Goal: Transaction & Acquisition: Purchase product/service

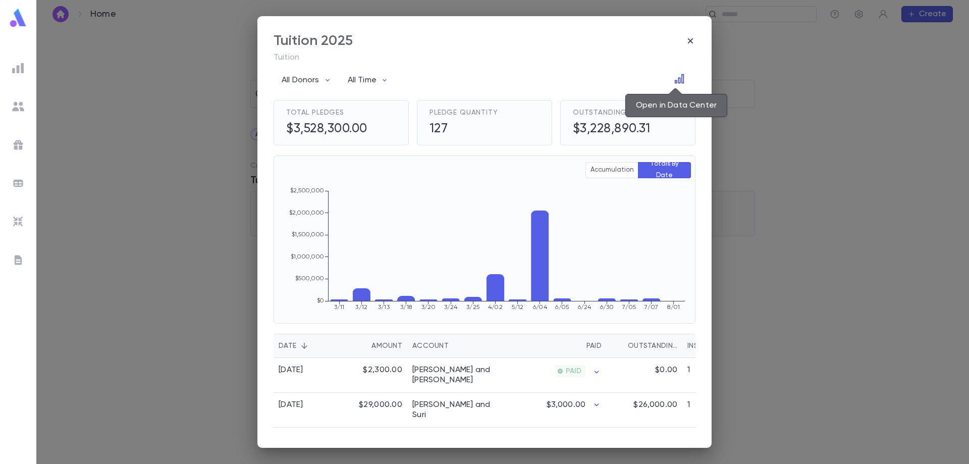
click at [671, 80] on button "Open in Data Center" at bounding box center [679, 79] width 16 height 16
click at [675, 80] on icon "Open in Data Center" at bounding box center [679, 79] width 10 height 10
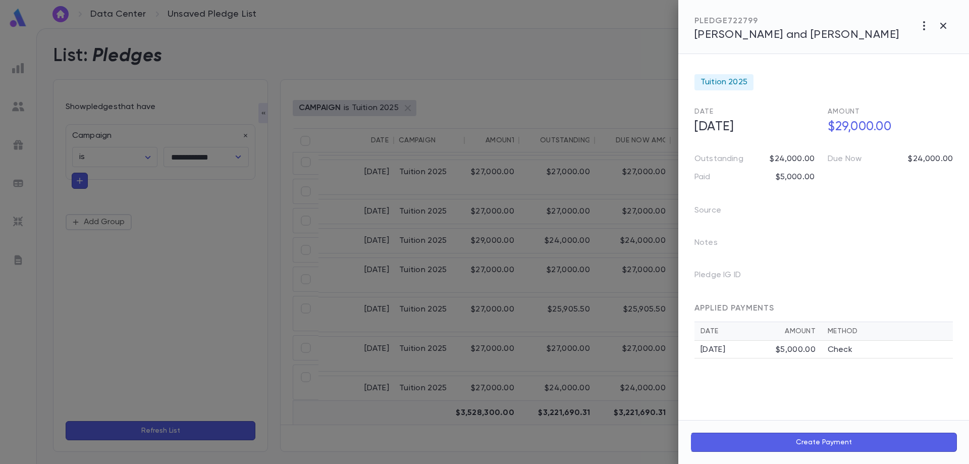
click at [523, 220] on div at bounding box center [484, 232] width 969 height 464
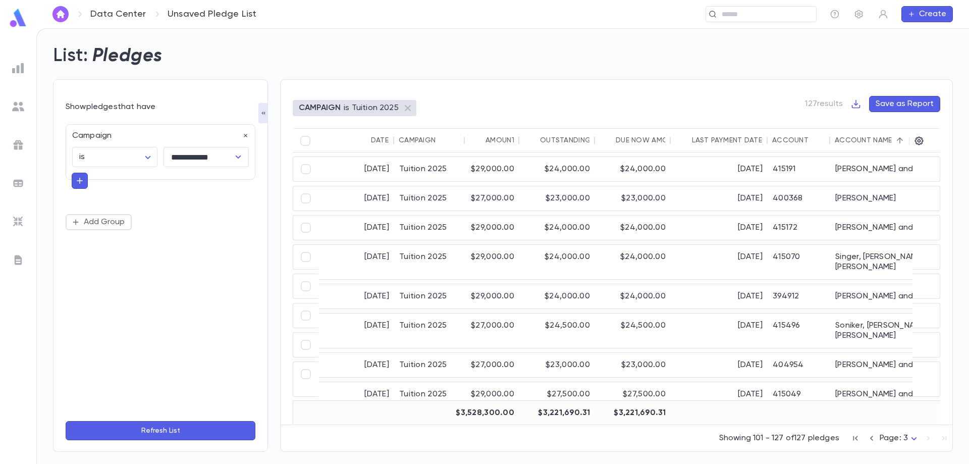
click at [855, 132] on div "Account Name" at bounding box center [904, 140] width 141 height 24
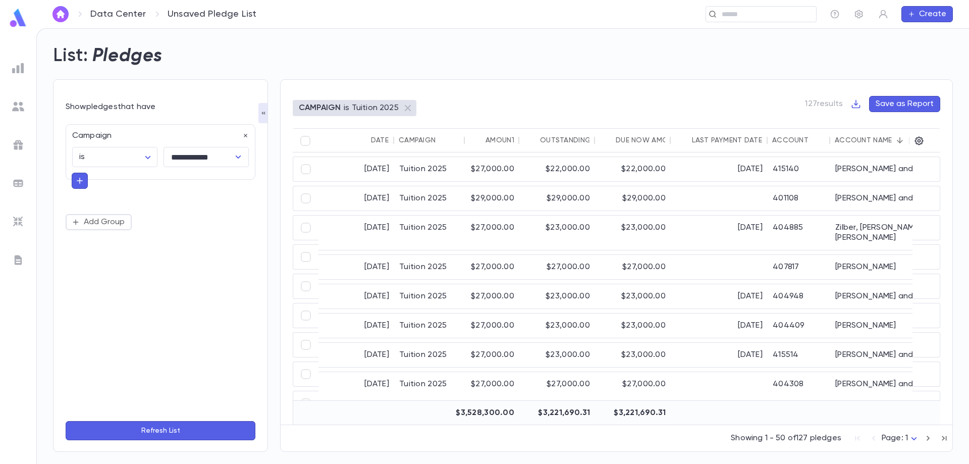
click at [859, 139] on div "Account Name" at bounding box center [862, 140] width 57 height 8
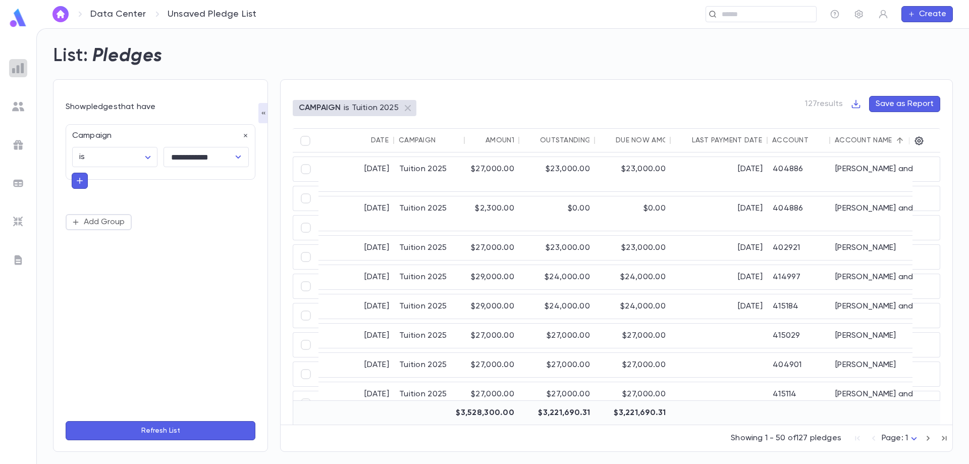
click at [10, 68] on div at bounding box center [18, 68] width 18 height 18
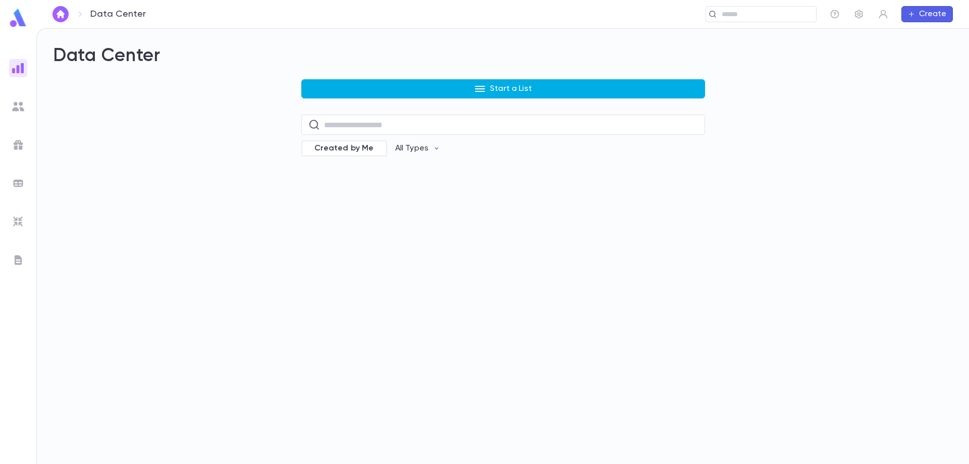
click at [428, 92] on button "Start a List" at bounding box center [503, 88] width 404 height 19
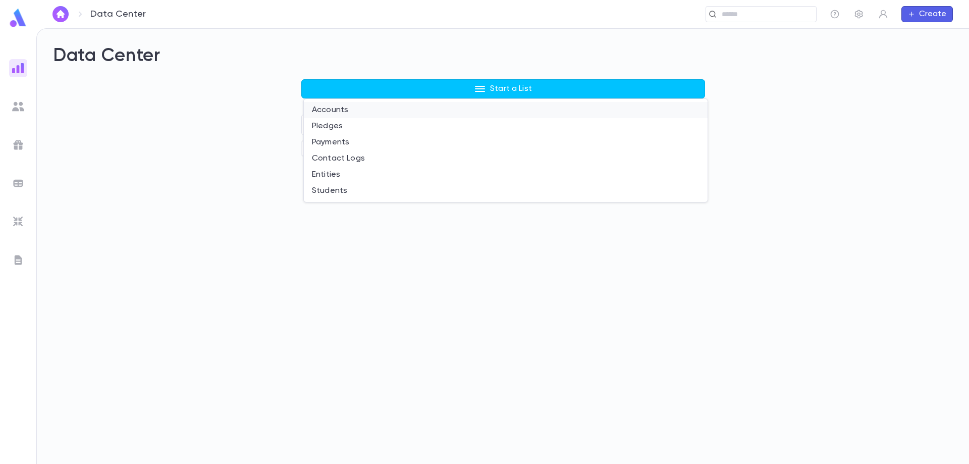
click at [390, 114] on li "Accounts" at bounding box center [506, 110] width 404 height 16
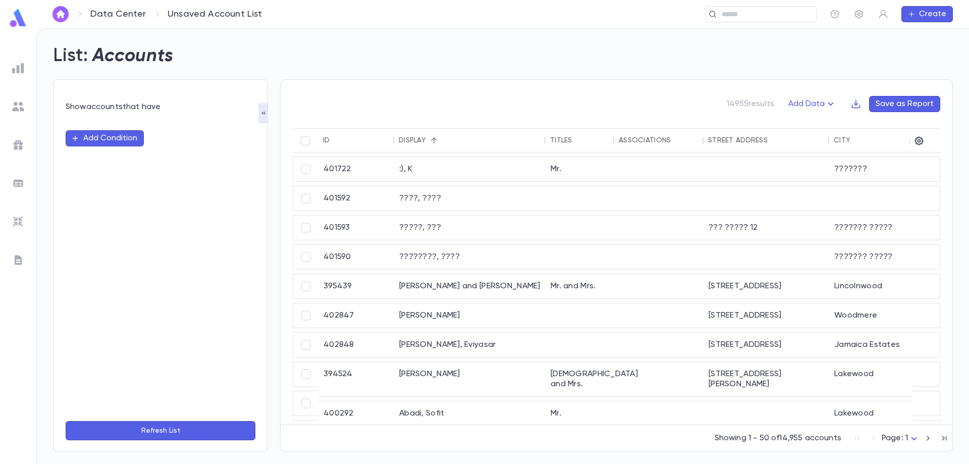
click at [127, 140] on button "Add Condition" at bounding box center [105, 138] width 78 height 16
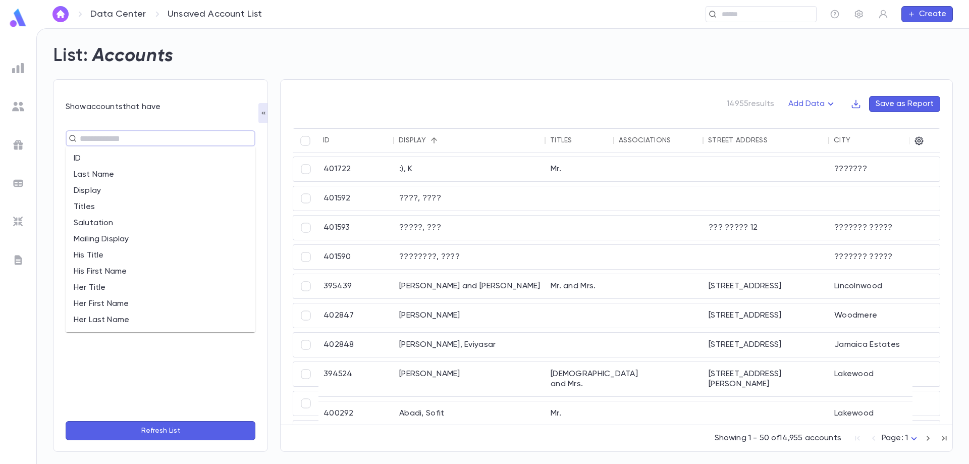
click at [131, 142] on input "text" at bounding box center [156, 138] width 159 height 14
click at [117, 177] on li "Last Name" at bounding box center [161, 174] width 190 height 16
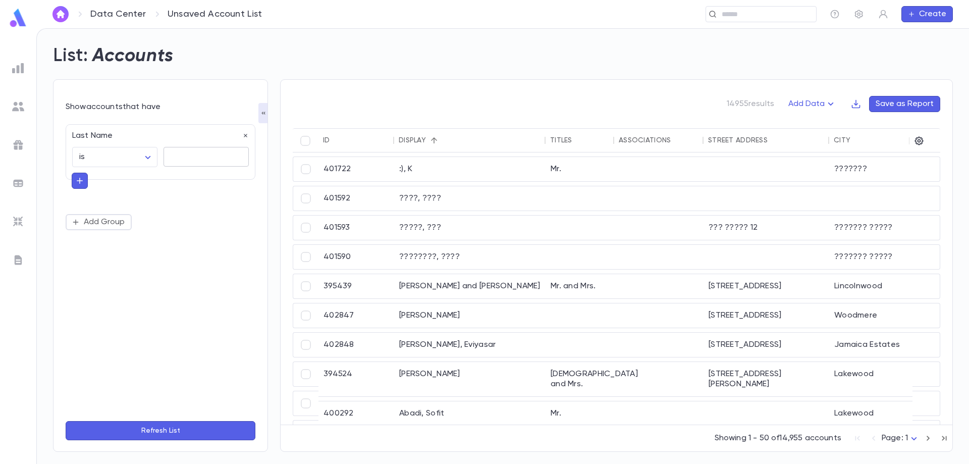
click at [175, 160] on textarea at bounding box center [206, 157] width 71 height 20
type textarea "****"
click at [202, 429] on button "Refresh List" at bounding box center [161, 430] width 190 height 19
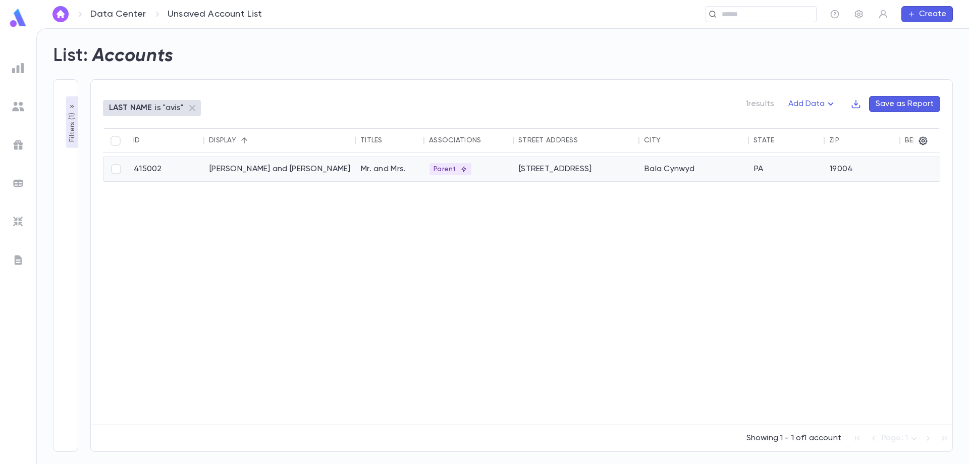
click at [549, 172] on div "129 Upland Terrace" at bounding box center [577, 169] width 126 height 24
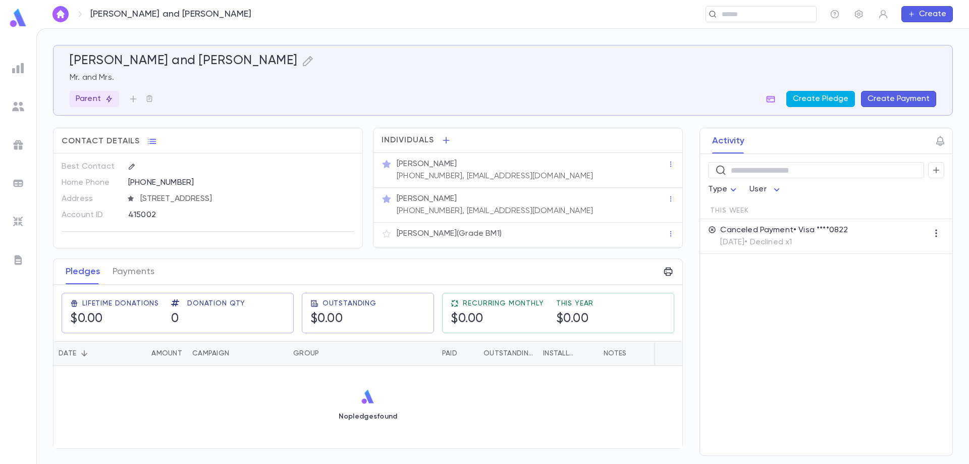
click at [822, 102] on button "Create Pledge" at bounding box center [820, 99] width 69 height 16
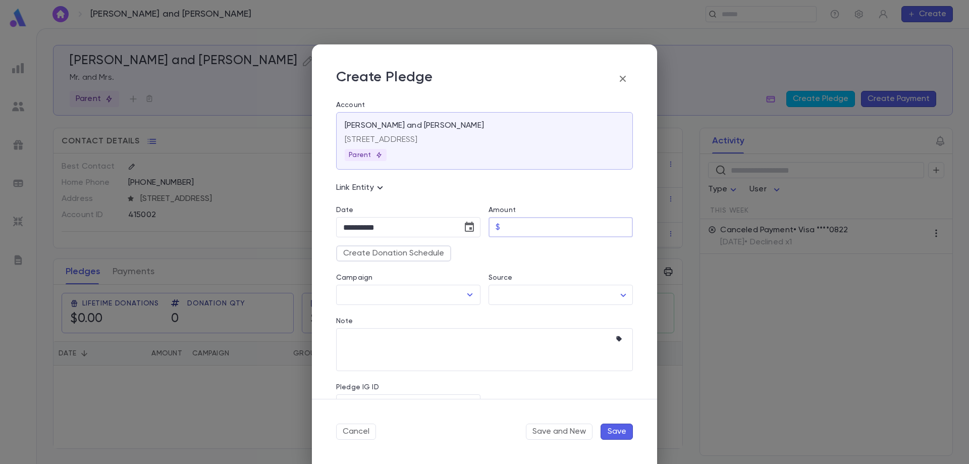
click at [532, 230] on input "Amount" at bounding box center [568, 227] width 129 height 20
click at [582, 230] on input "Amount" at bounding box center [568, 227] width 129 height 20
type input "*********"
click at [447, 254] on button "Create Donation Schedule" at bounding box center [393, 253] width 115 height 16
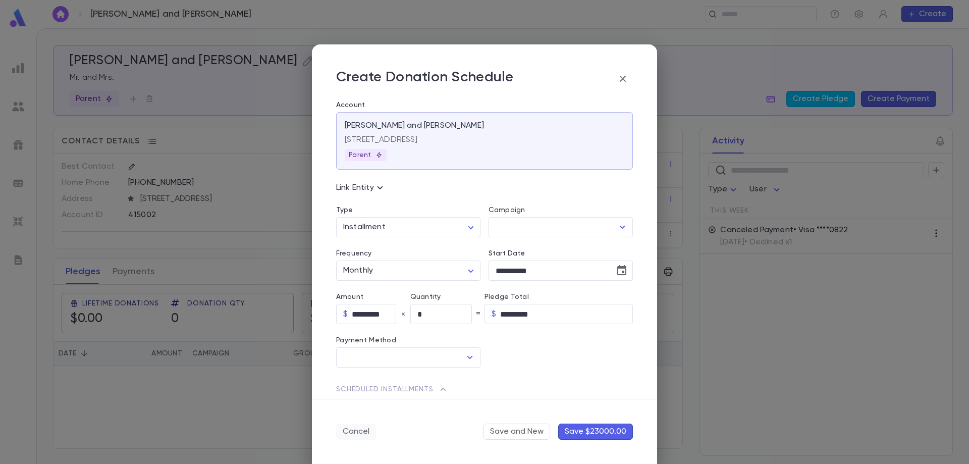
click at [353, 431] on button "Cancel" at bounding box center [356, 431] width 40 height 16
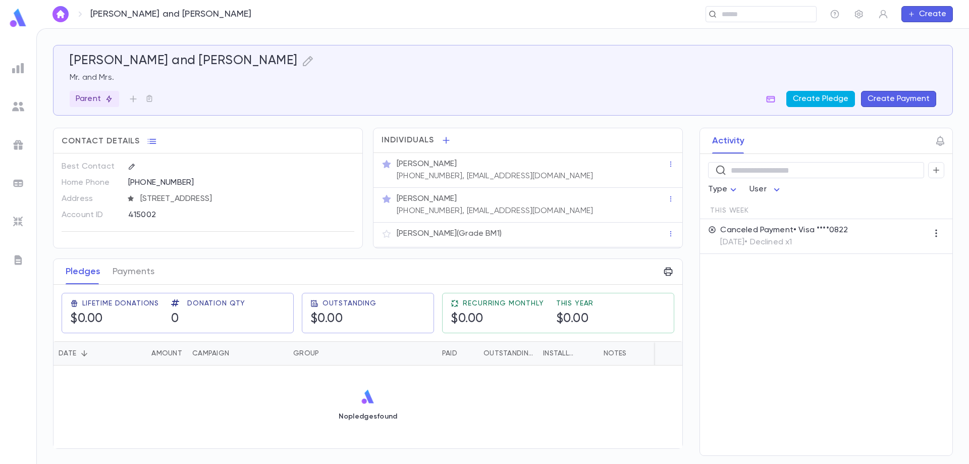
click at [816, 98] on button "Create Pledge" at bounding box center [820, 99] width 69 height 16
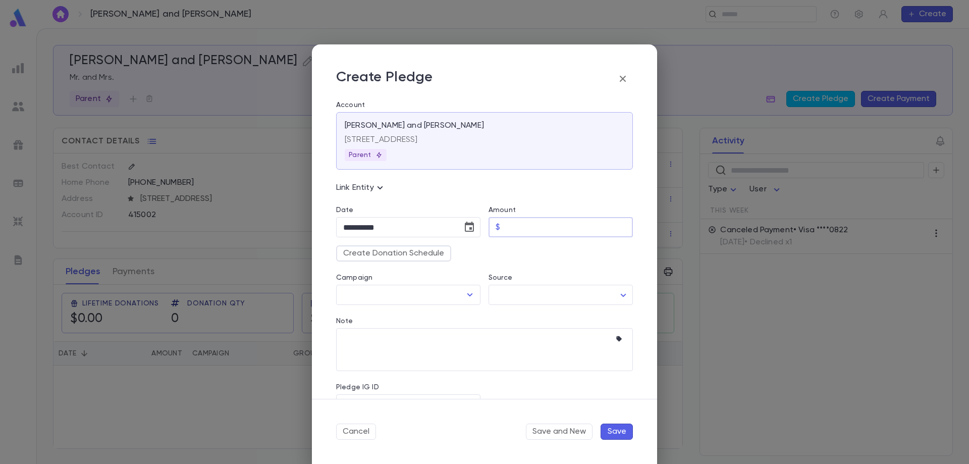
click at [520, 231] on input "Amount" at bounding box center [568, 227] width 129 height 20
type input "*********"
click at [472, 299] on icon "Open" at bounding box center [470, 295] width 12 height 12
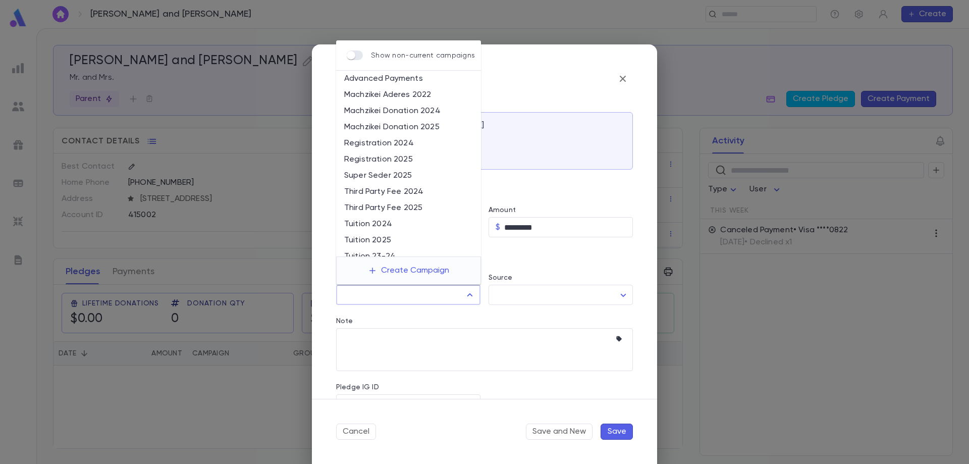
click at [395, 242] on li "Tuition 2025" at bounding box center [408, 240] width 145 height 16
type input "**********"
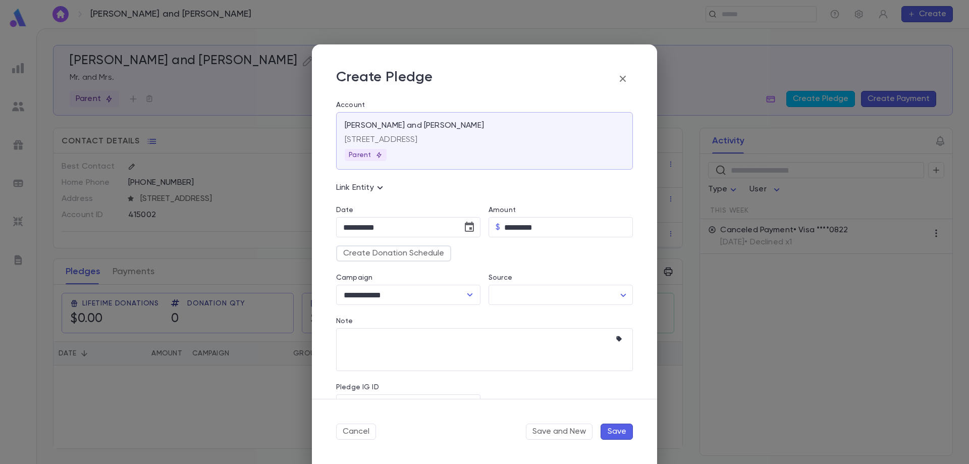
click at [530, 305] on div "Note * ​" at bounding box center [480, 338] width 305 height 66
click at [528, 299] on body "Avis, Baruch and Elana ​ Create Avis, Baruch and Elana Mr. and Mrs. Parent Crea…" at bounding box center [484, 245] width 969 height 435
click at [530, 297] on div at bounding box center [484, 232] width 969 height 464
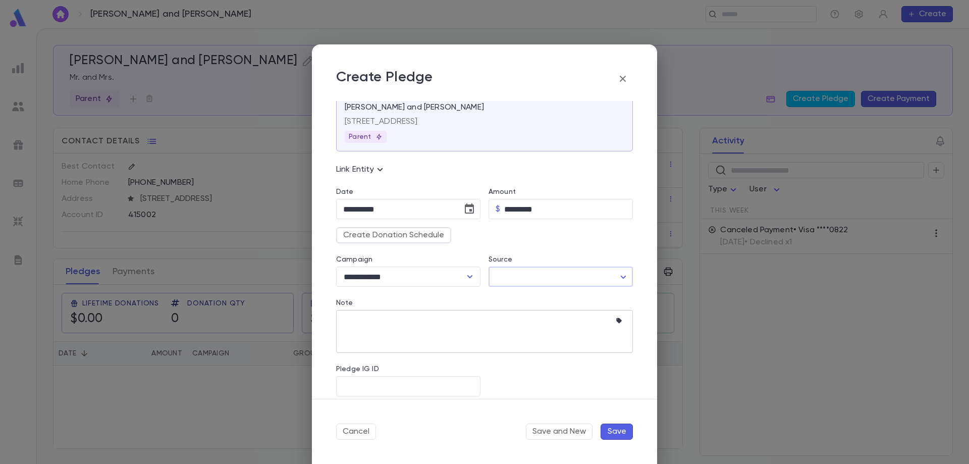
scroll to position [28, 0]
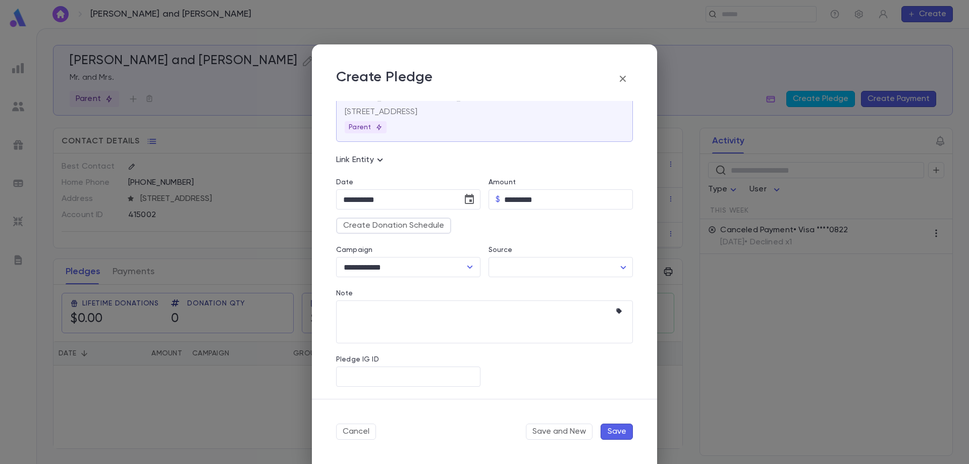
click at [623, 433] on button "Save" at bounding box center [616, 431] width 32 height 16
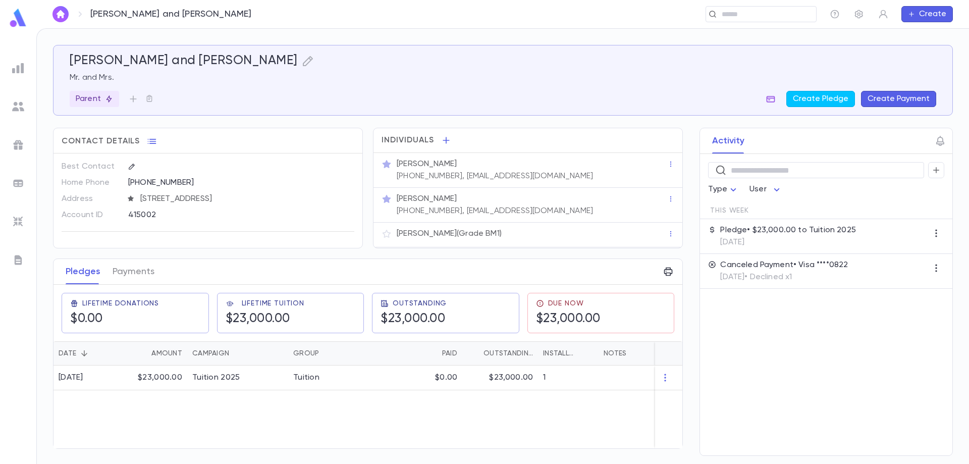
click at [773, 98] on icon "button" at bounding box center [770, 99] width 9 height 7
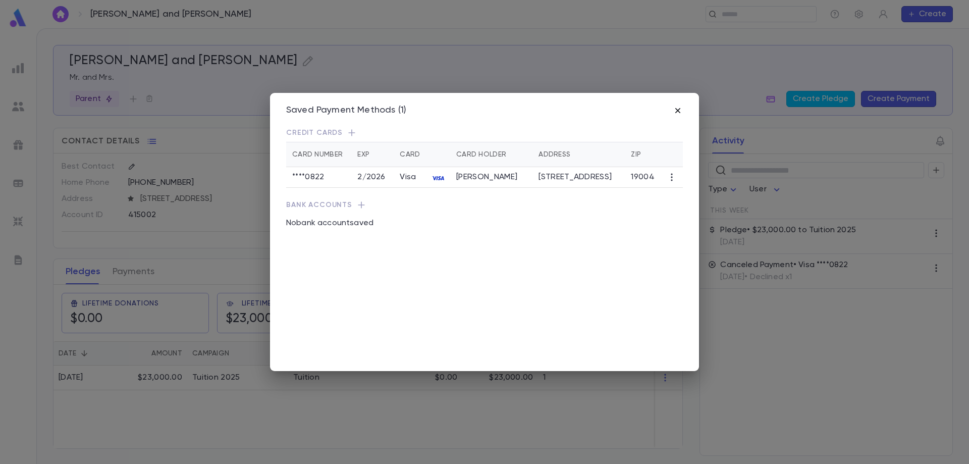
click at [675, 114] on icon "button" at bounding box center [677, 110] width 10 height 10
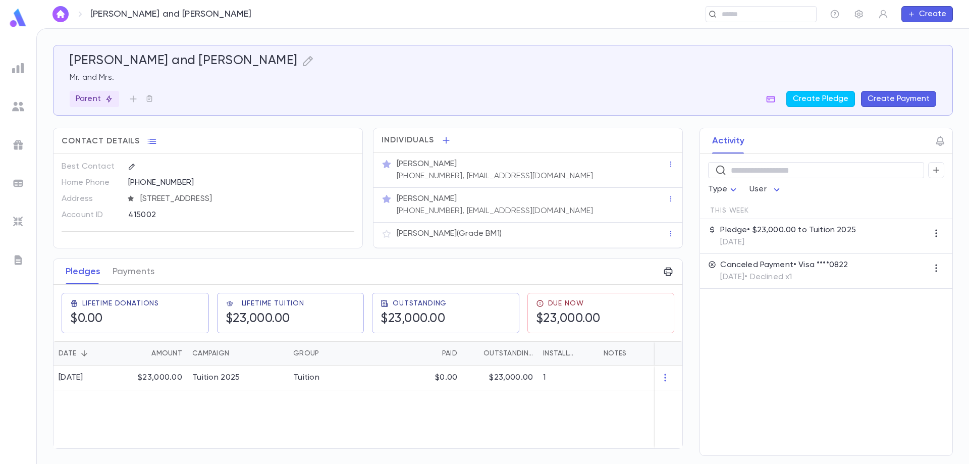
click at [900, 98] on button "Create Payment" at bounding box center [898, 99] width 75 height 16
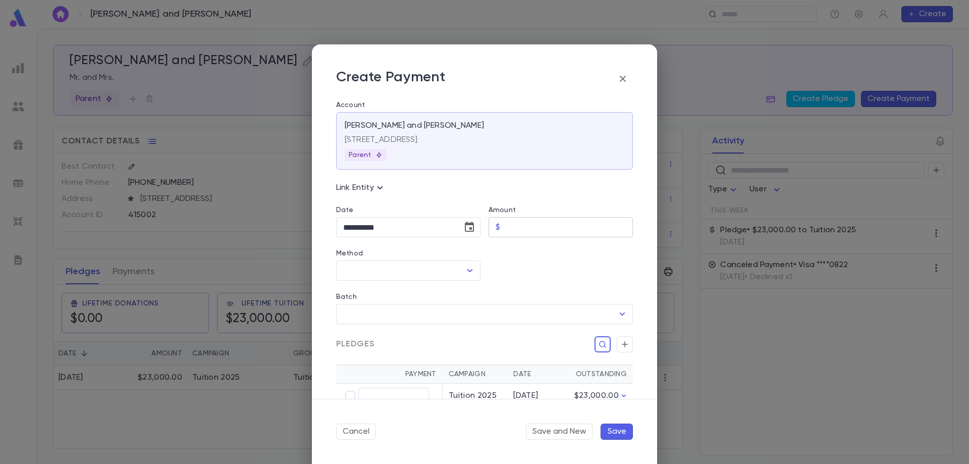
click at [530, 231] on input "Amount" at bounding box center [568, 227] width 129 height 20
type input "********"
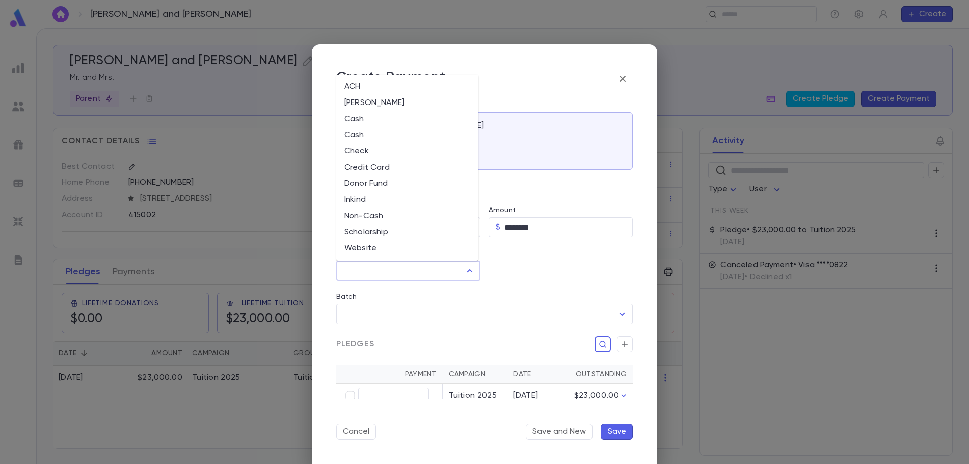
click at [419, 275] on input "Method" at bounding box center [401, 270] width 120 height 19
click at [359, 167] on li "Credit Card" at bounding box center [407, 167] width 142 height 16
type input "**********"
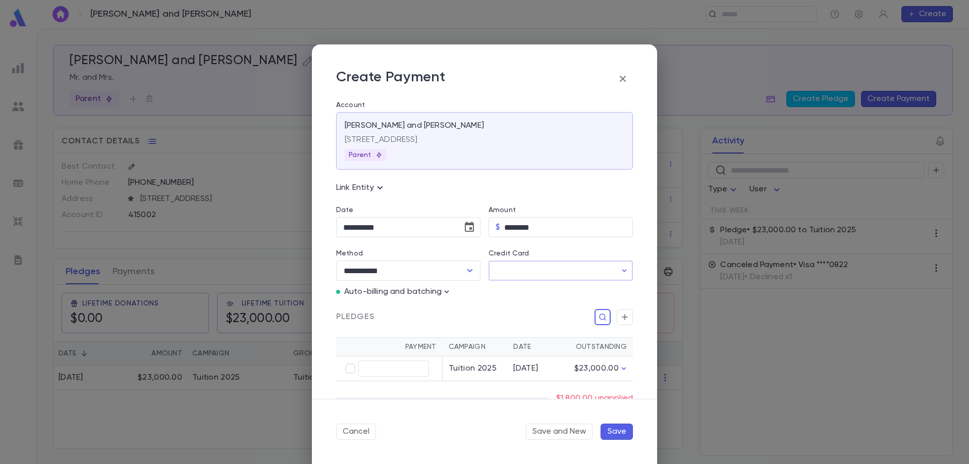
click at [513, 273] on input "Credit Card" at bounding box center [552, 271] width 128 height 20
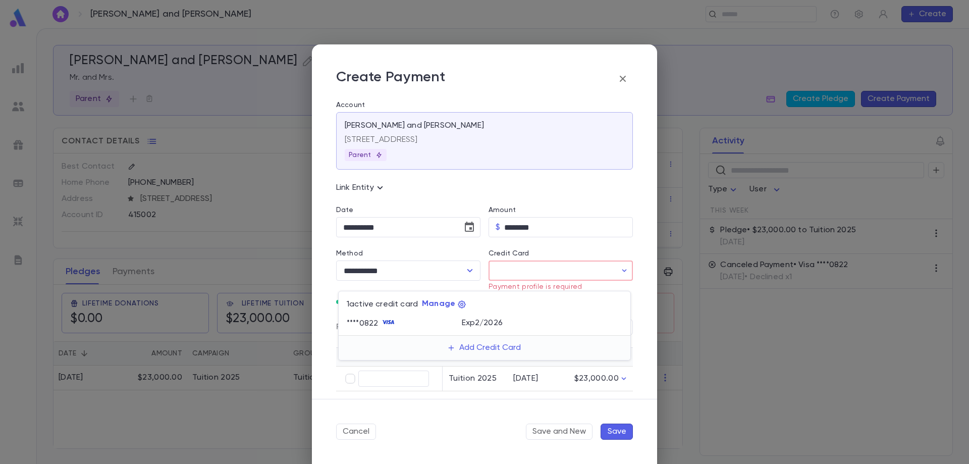
click at [409, 323] on div "**** 0822" at bounding box center [404, 323] width 115 height 15
type input "********"
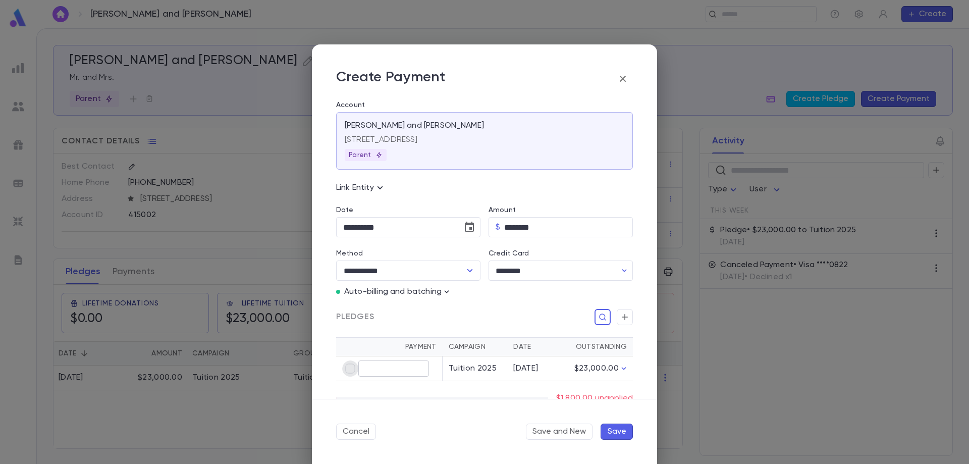
type input "********"
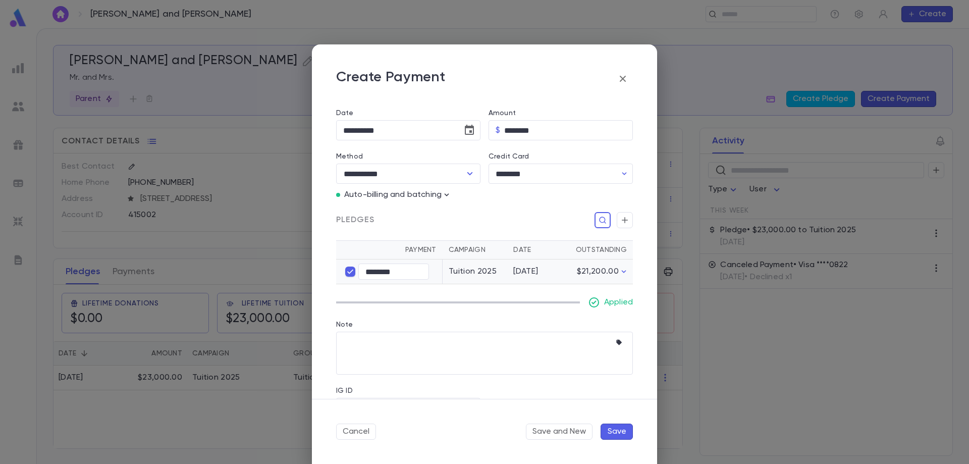
scroll to position [101, 0]
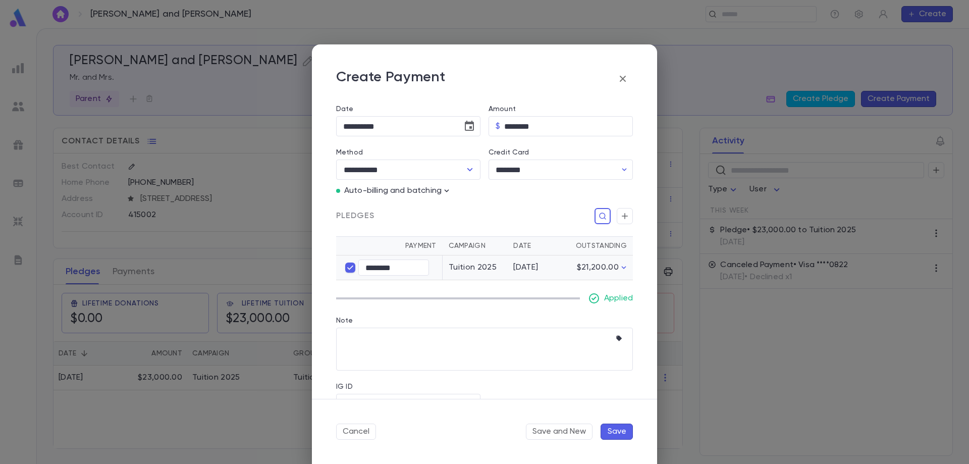
click at [616, 431] on button "Save" at bounding box center [616, 431] width 32 height 16
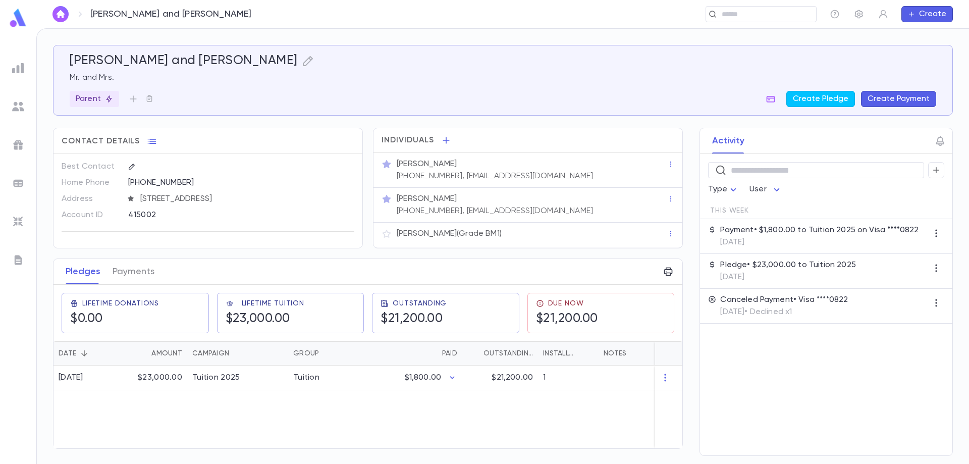
click at [839, 302] on p "Canceled Payment • Visa ****0822" at bounding box center [784, 300] width 128 height 10
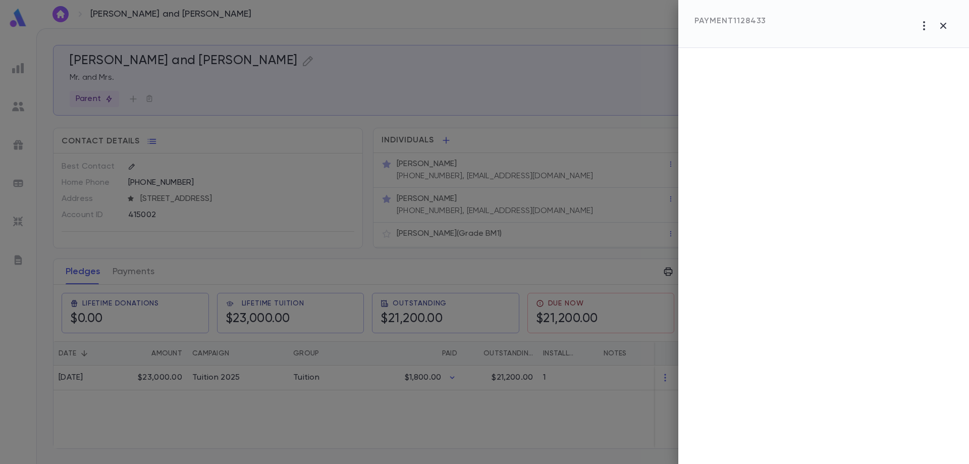
click at [585, 394] on div at bounding box center [484, 232] width 969 height 464
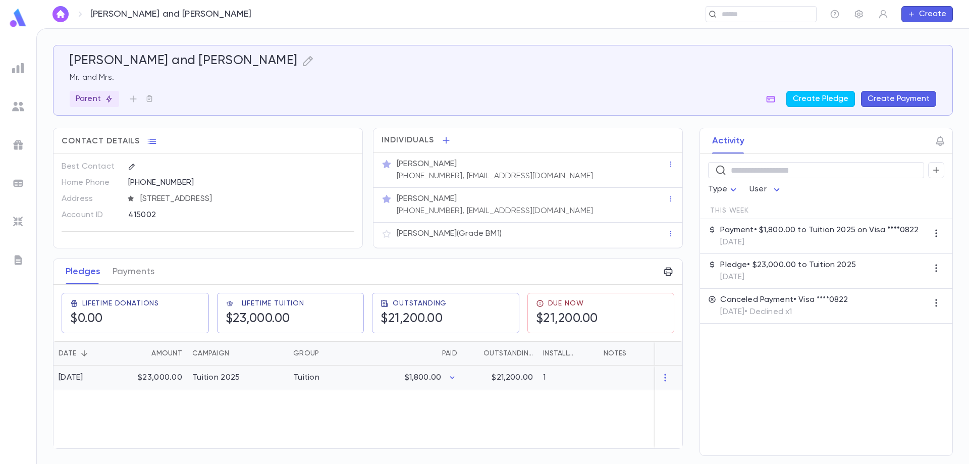
click at [604, 378] on div at bounding box center [661, 377] width 126 height 25
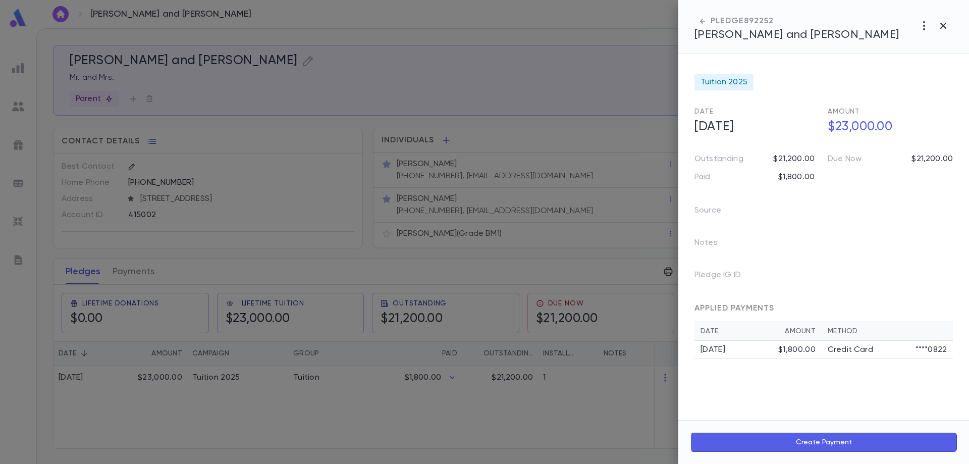
click at [613, 395] on div at bounding box center [484, 232] width 969 height 464
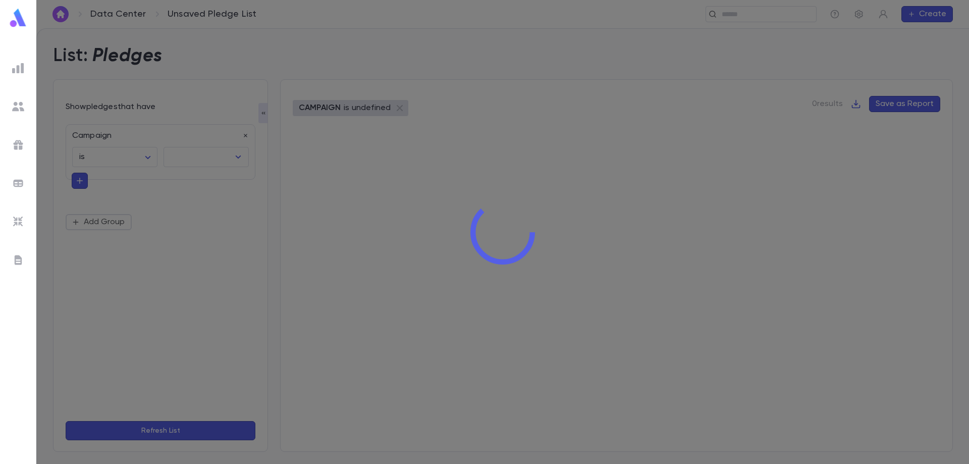
type input "**********"
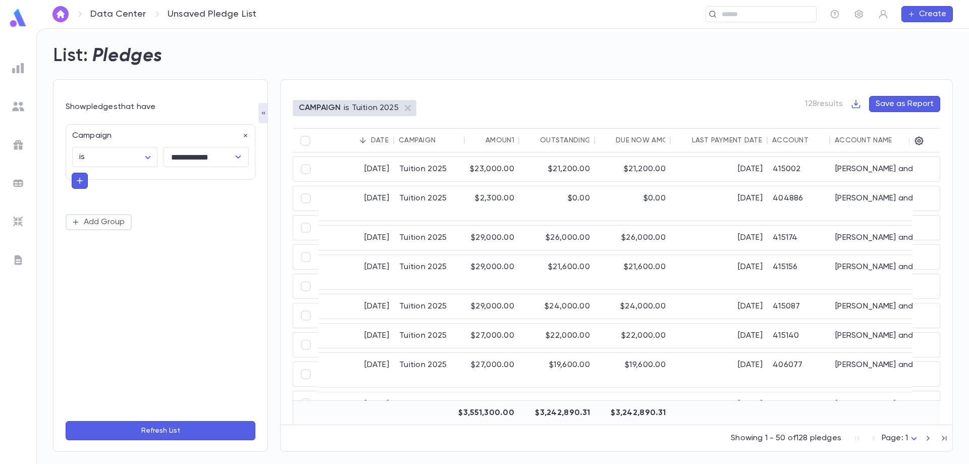
click at [860, 141] on div "Account Name" at bounding box center [862, 140] width 57 height 8
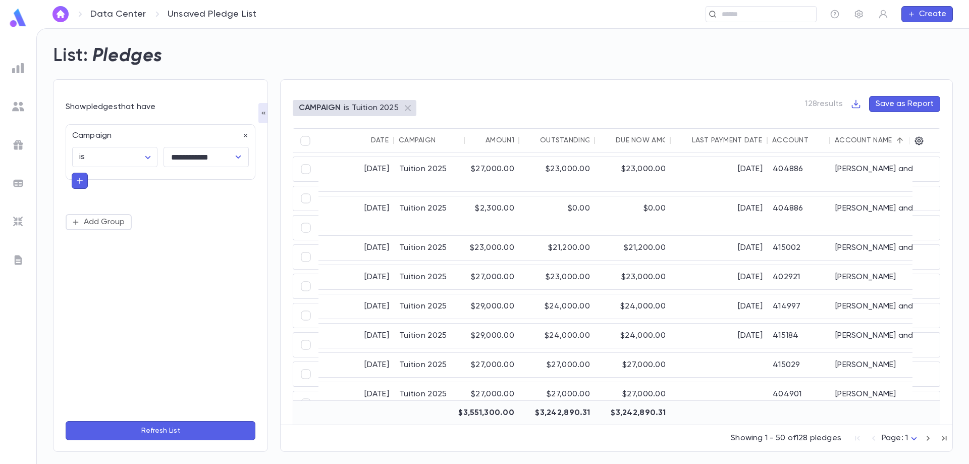
click at [928, 438] on icon "button" at bounding box center [927, 437] width 3 height 5
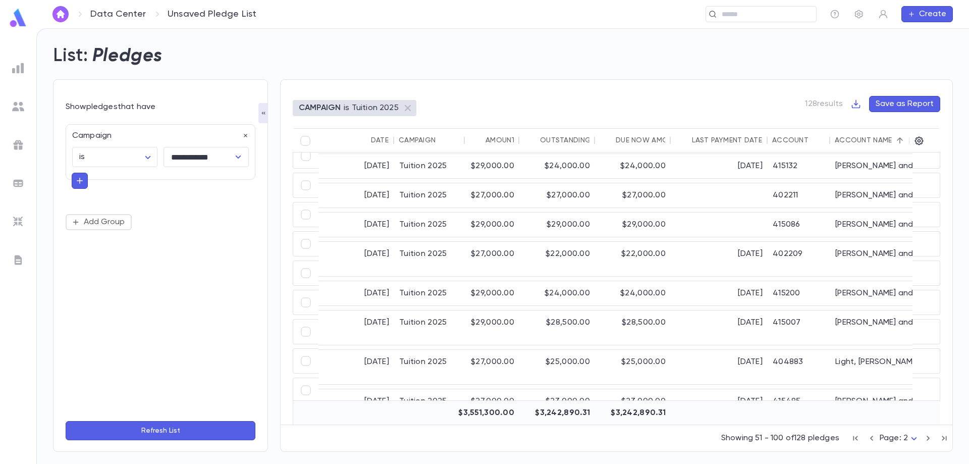
scroll to position [404, 0]
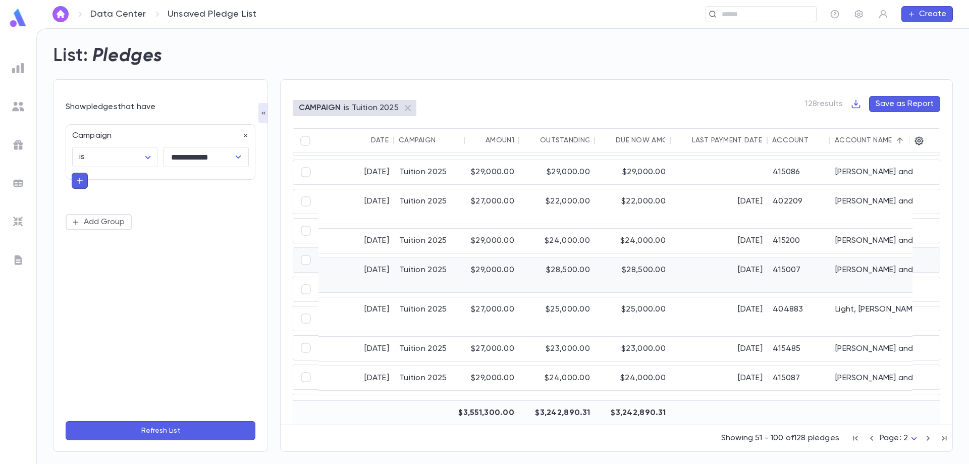
click at [827, 262] on div "415007" at bounding box center [798, 275] width 63 height 34
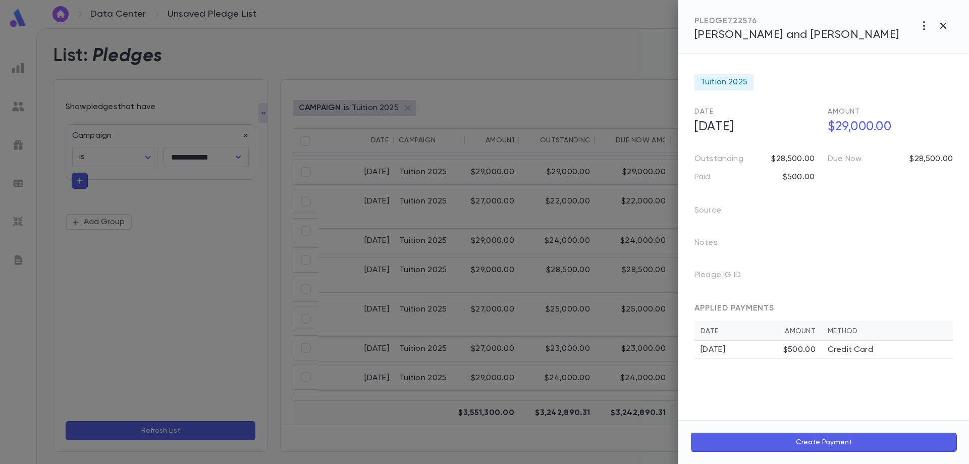
click at [810, 39] on span "[PERSON_NAME] and [PERSON_NAME]" at bounding box center [796, 34] width 205 height 11
drag, startPoint x: 941, startPoint y: 22, endPoint x: 895, endPoint y: 68, distance: 64.9
click at [942, 23] on icon "button" at bounding box center [943, 26] width 12 height 12
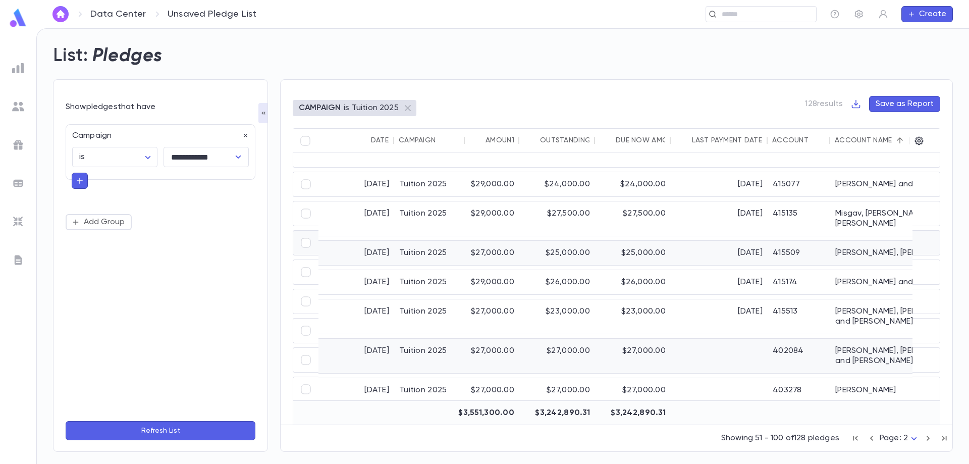
scroll to position [656, 0]
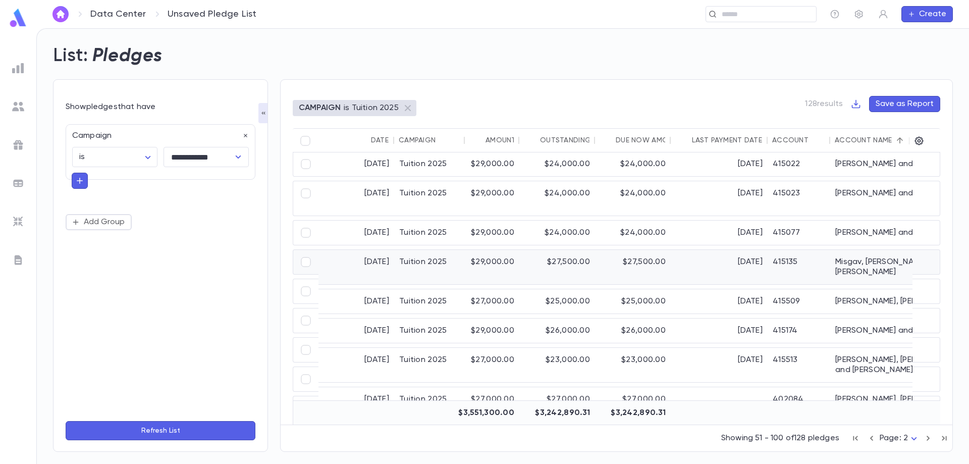
click at [681, 261] on div "5/22/2025" at bounding box center [718, 267] width 97 height 34
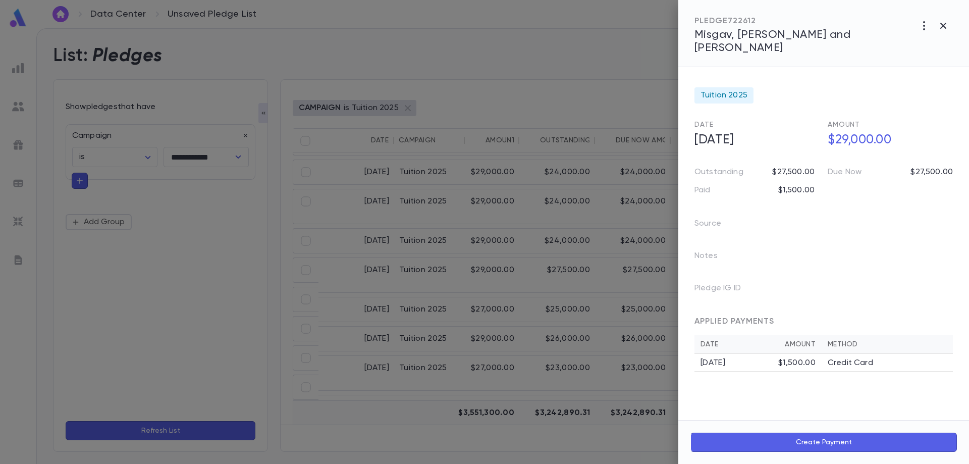
click at [802, 35] on span "Misgav, Yisroel Arie and Shevi" at bounding box center [772, 41] width 156 height 24
click at [598, 257] on div at bounding box center [484, 232] width 969 height 464
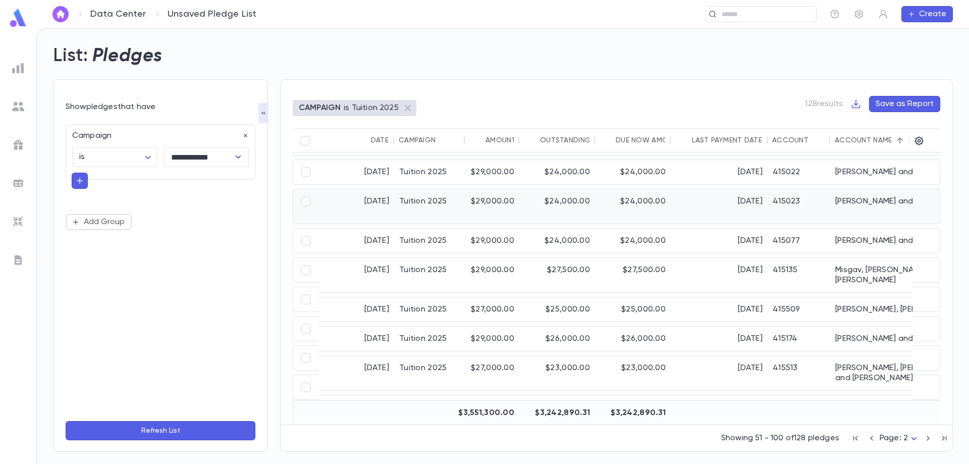
click at [743, 199] on div "3/12/2025" at bounding box center [718, 206] width 97 height 34
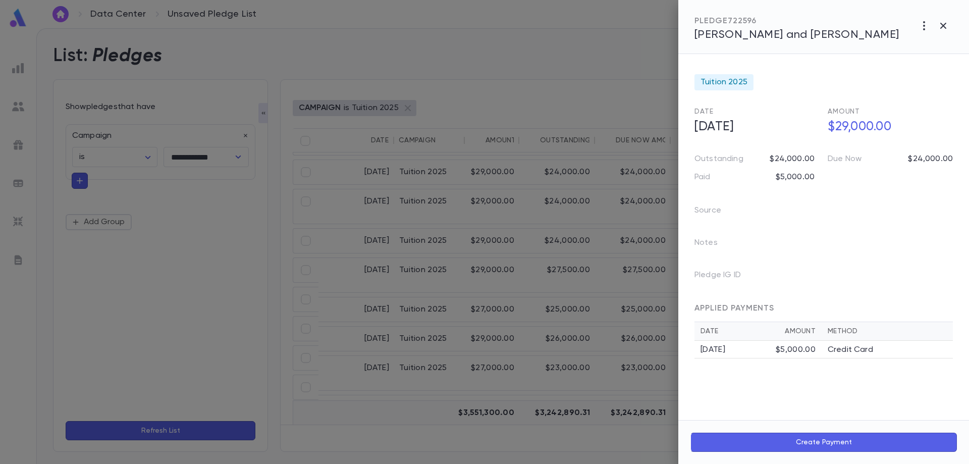
click at [802, 36] on span "Meister, Mordechai and Lisa" at bounding box center [796, 34] width 205 height 11
click at [943, 25] on icon "button" at bounding box center [943, 26] width 6 height 6
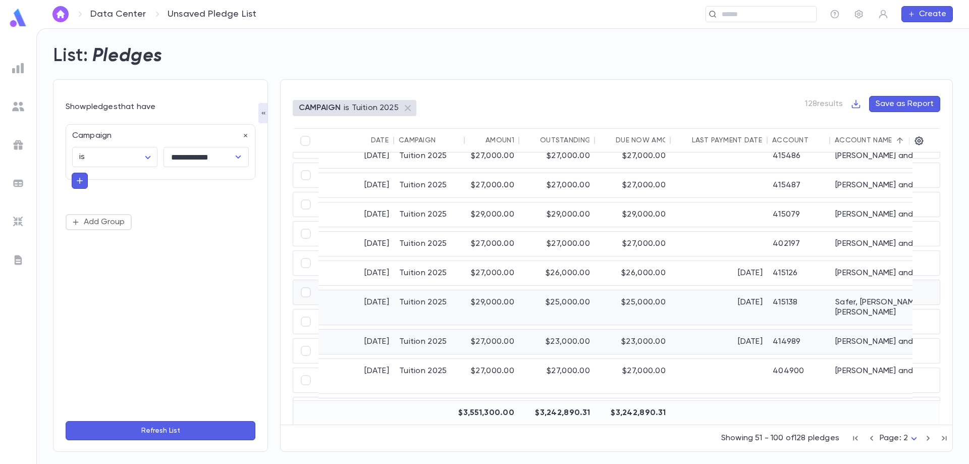
scroll to position [1111, 0]
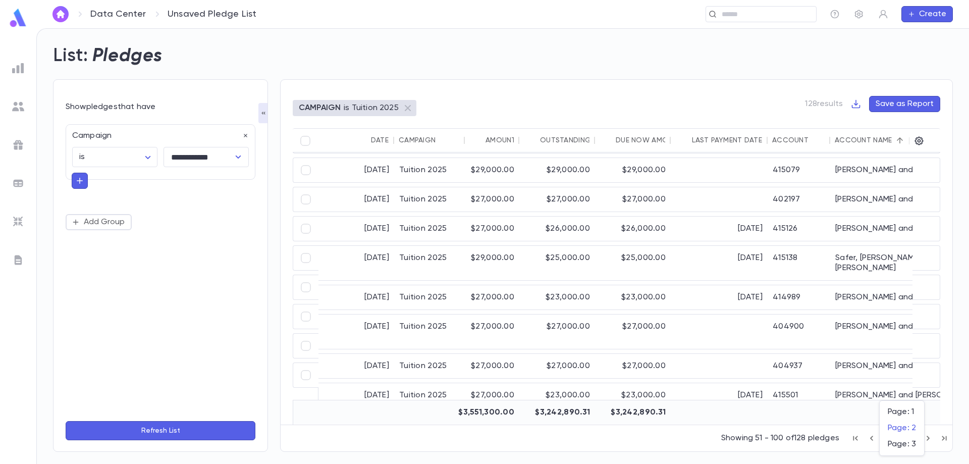
click at [915, 439] on body "**********" at bounding box center [484, 245] width 969 height 435
click at [910, 442] on span "Page: 3" at bounding box center [901, 444] width 28 height 10
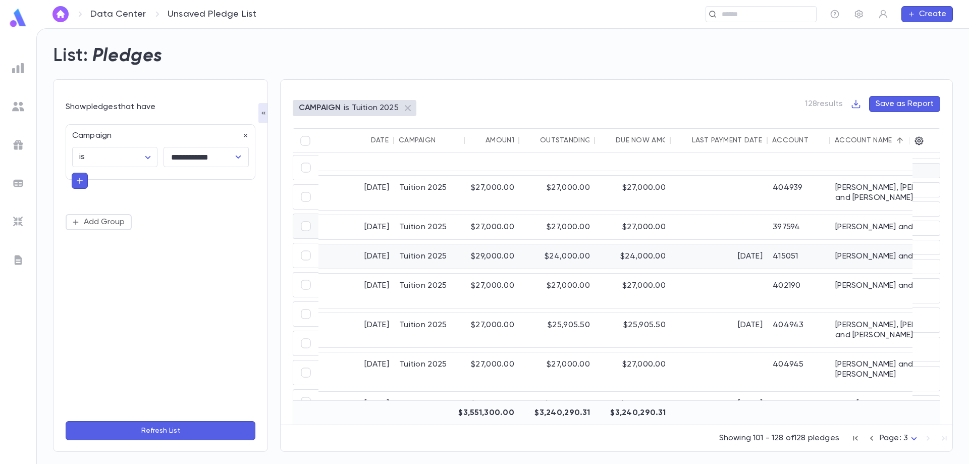
scroll to position [187, 0]
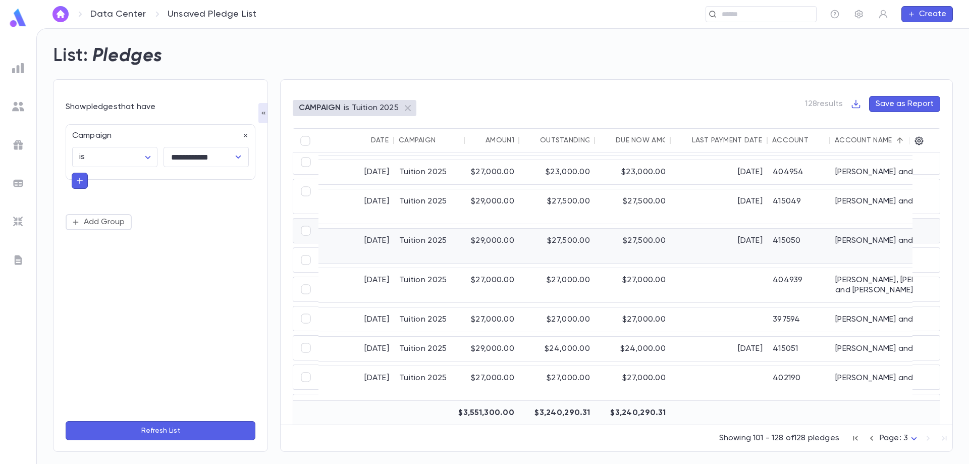
click at [667, 230] on div "$27,500.00" at bounding box center [633, 246] width 76 height 34
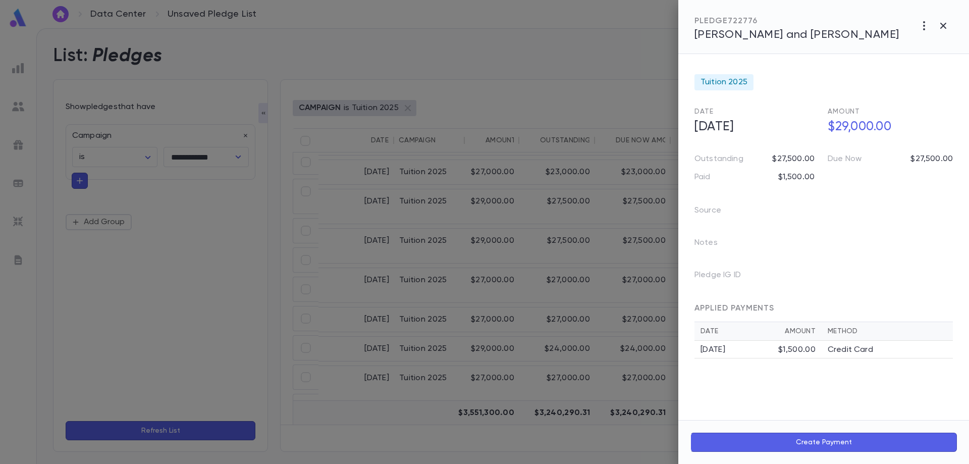
click at [804, 37] on span "Steinberg, Yehuda and Adina" at bounding box center [796, 34] width 205 height 11
click at [947, 25] on icon "button" at bounding box center [943, 26] width 12 height 12
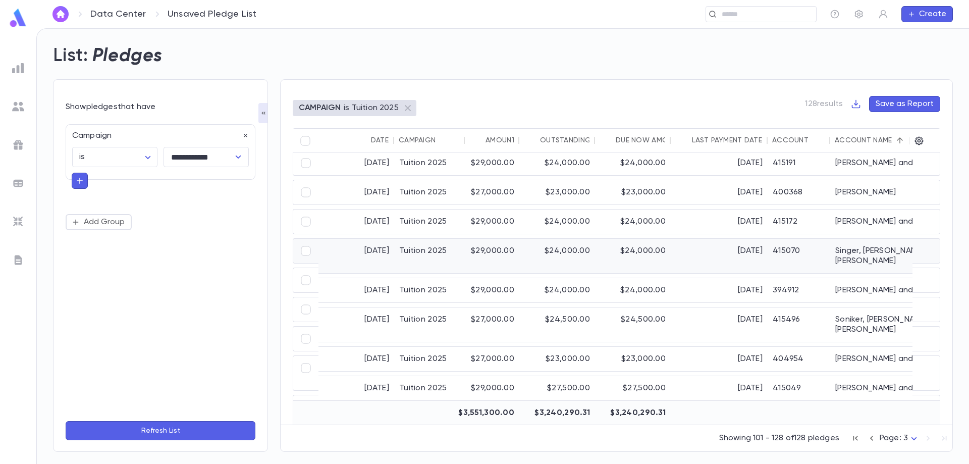
scroll to position [0, 0]
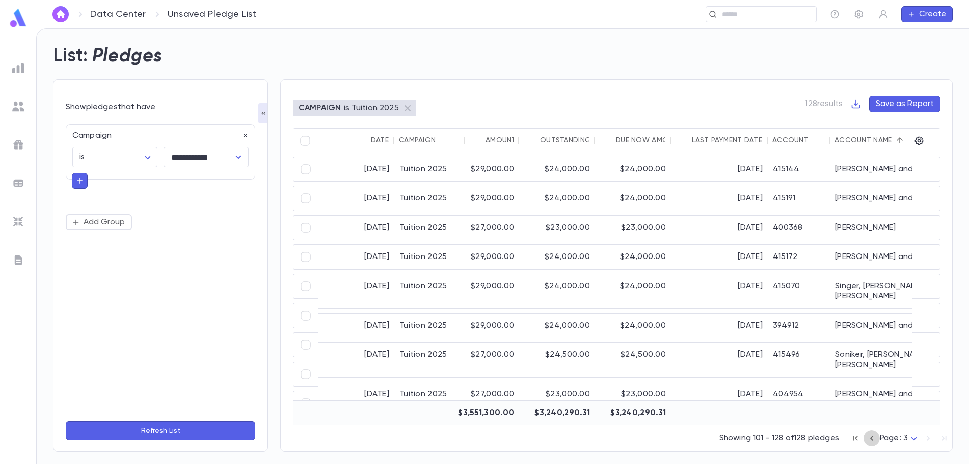
click at [875, 440] on icon "button" at bounding box center [871, 438] width 11 height 12
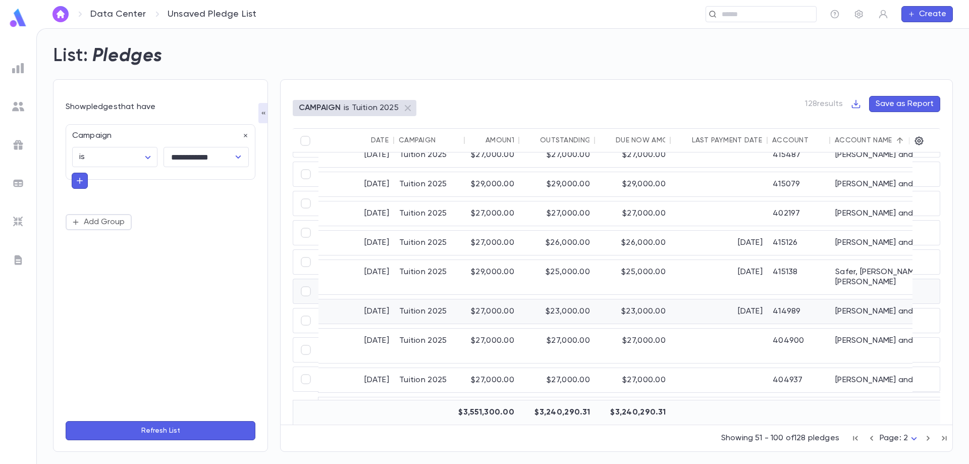
scroll to position [1111, 0]
click at [839, 261] on div "Safer, Stephen and Shifra" at bounding box center [905, 277] width 151 height 34
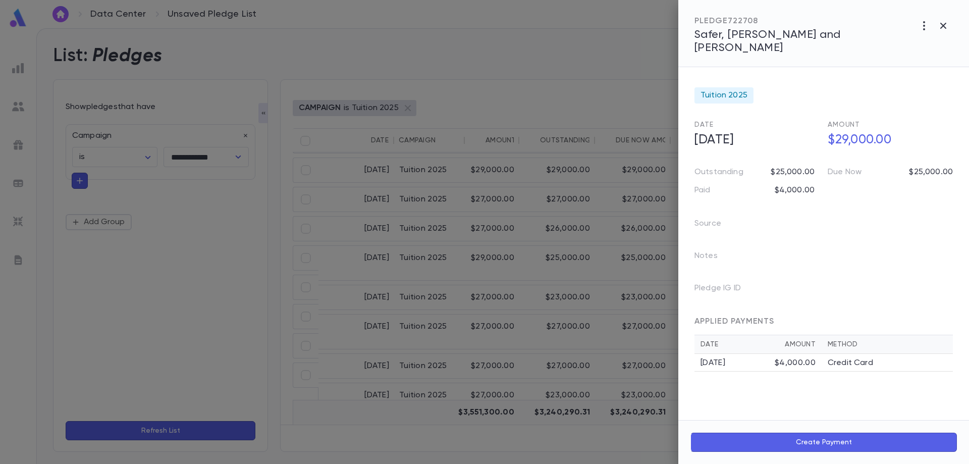
click at [766, 34] on span "Safer, Stephen and Shifra" at bounding box center [767, 41] width 146 height 24
click at [945, 29] on icon "button" at bounding box center [943, 26] width 12 height 12
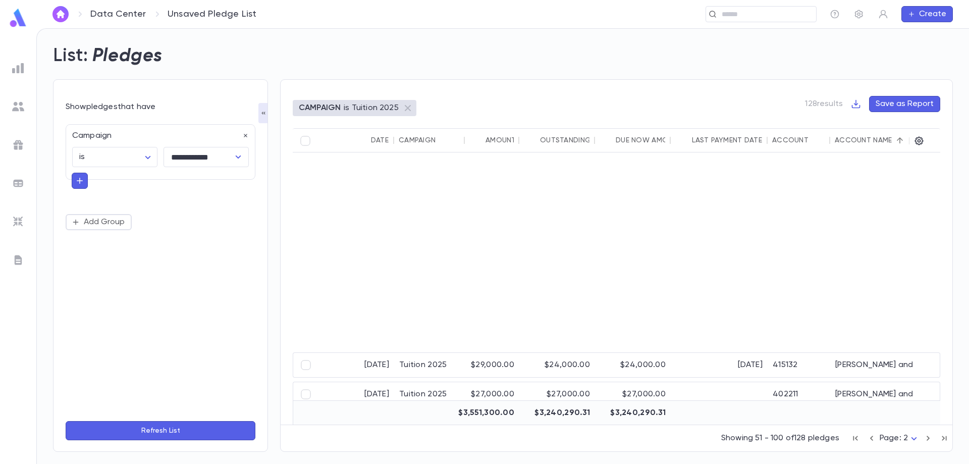
scroll to position [405, 0]
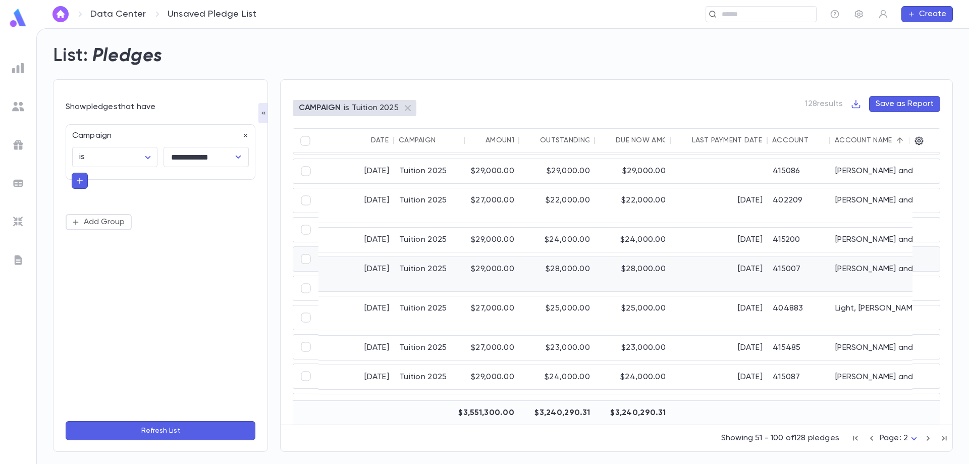
click at [675, 257] on div "[DATE]" at bounding box center [718, 274] width 97 height 34
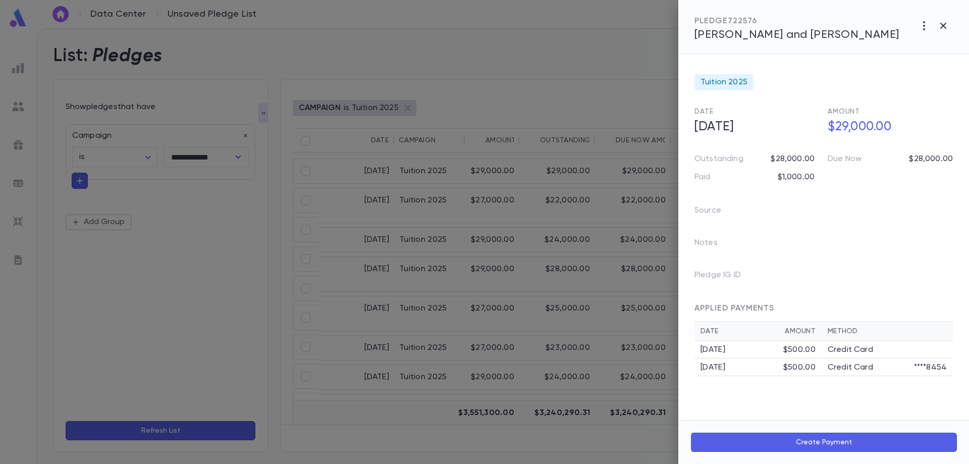
click at [776, 37] on span "Lieberman, Benyomin and Leah" at bounding box center [796, 34] width 205 height 11
drag, startPoint x: 940, startPoint y: 22, endPoint x: 944, endPoint y: 25, distance: 5.2
click at [944, 25] on icon "button" at bounding box center [943, 26] width 12 height 12
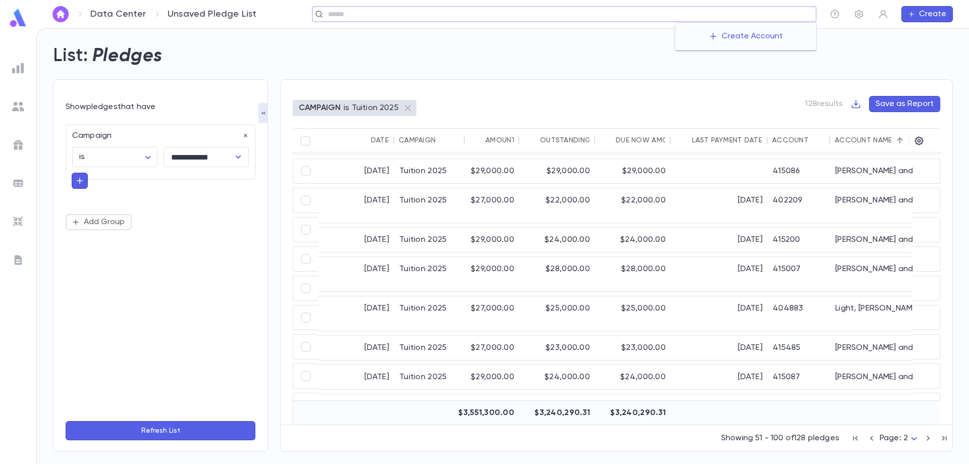
click at [747, 13] on input "text" at bounding box center [568, 15] width 487 height 10
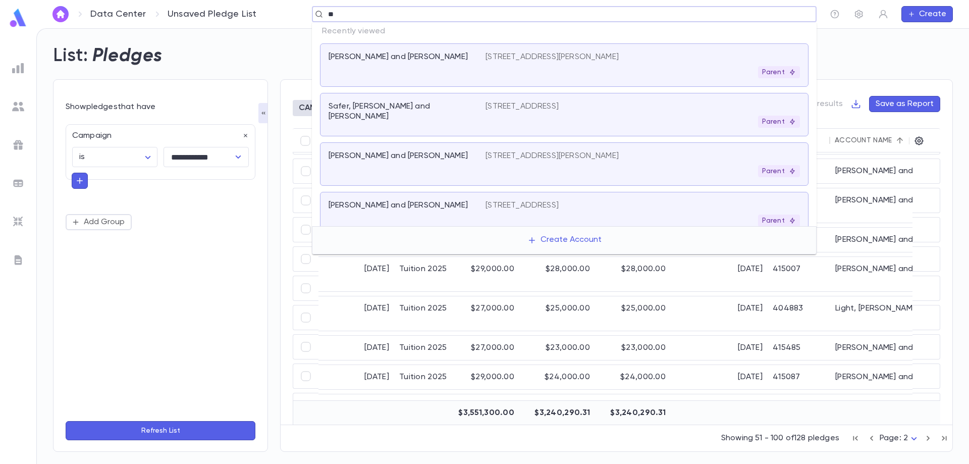
type input "*"
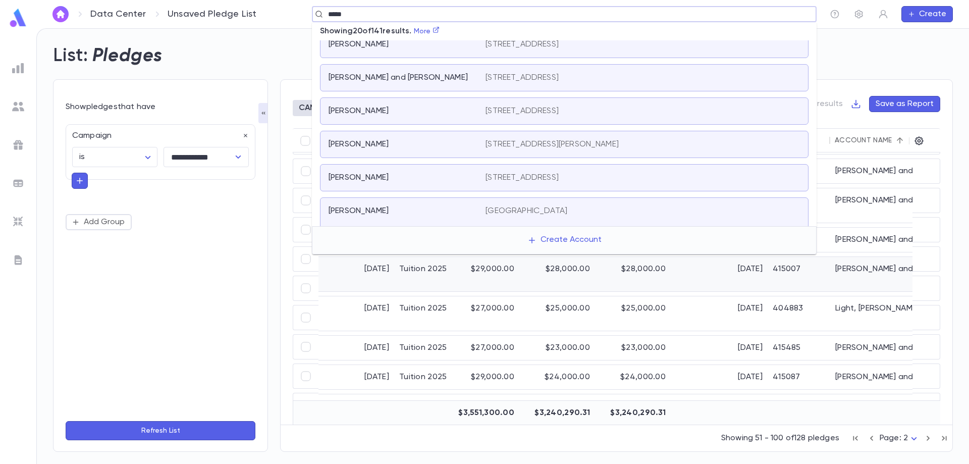
scroll to position [303, 0]
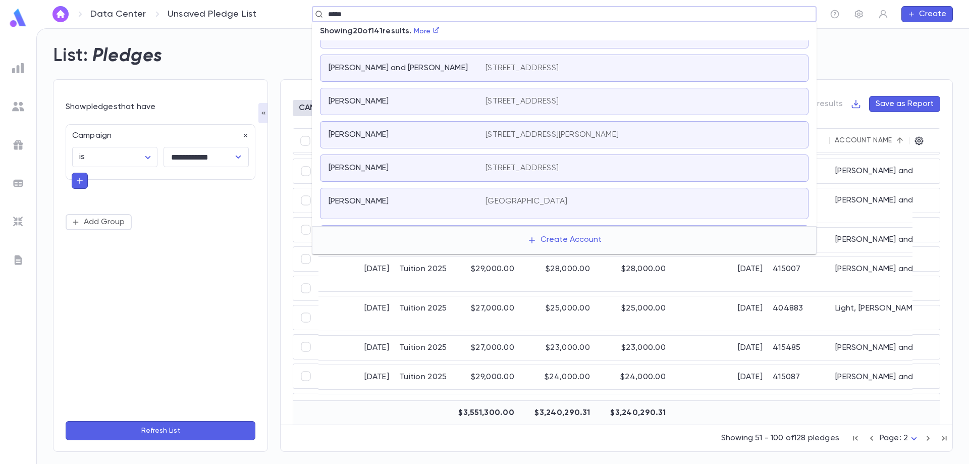
type input "*****"
click at [200, 300] on div "**********" at bounding box center [161, 265] width 190 height 295
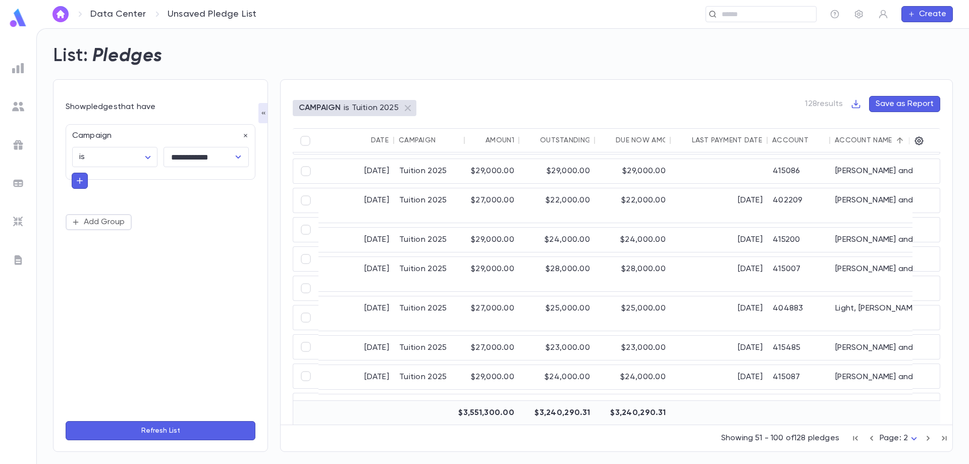
click at [870, 437] on icon "button" at bounding box center [871, 437] width 3 height 5
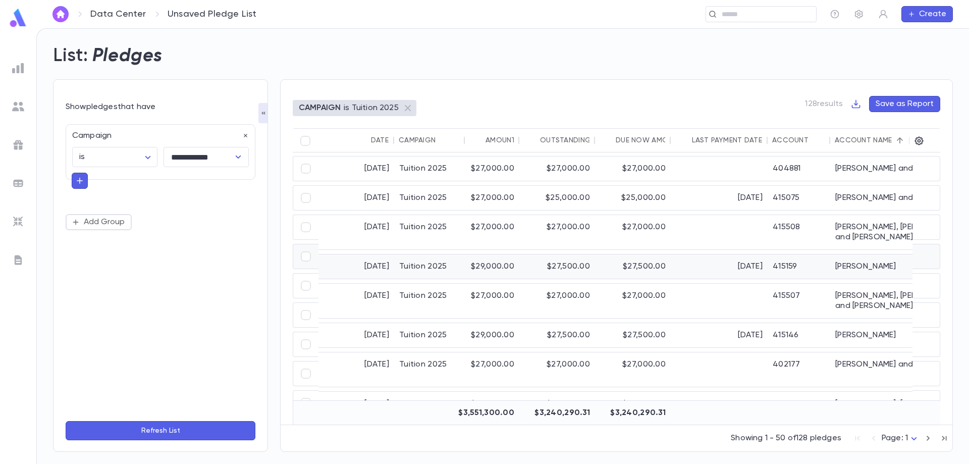
scroll to position [354, 0]
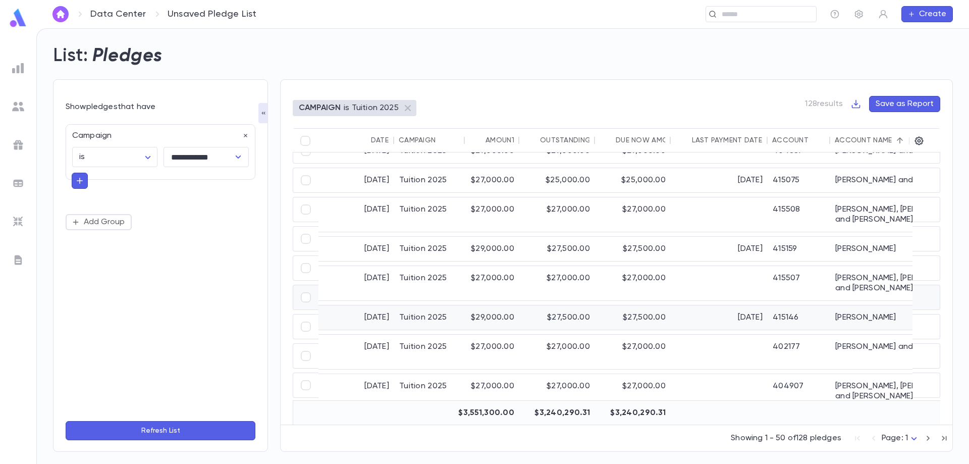
click at [870, 305] on div "Cohen, Shifra" at bounding box center [905, 317] width 151 height 24
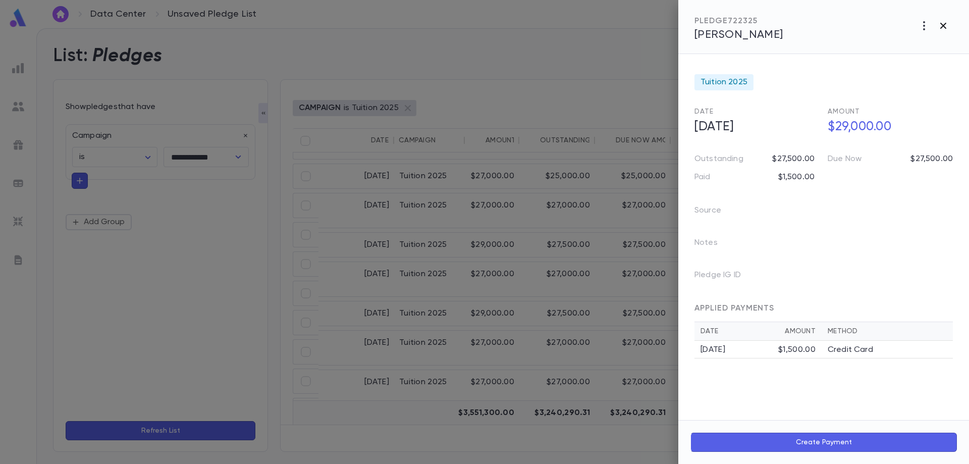
click at [943, 27] on icon "button" at bounding box center [943, 26] width 12 height 12
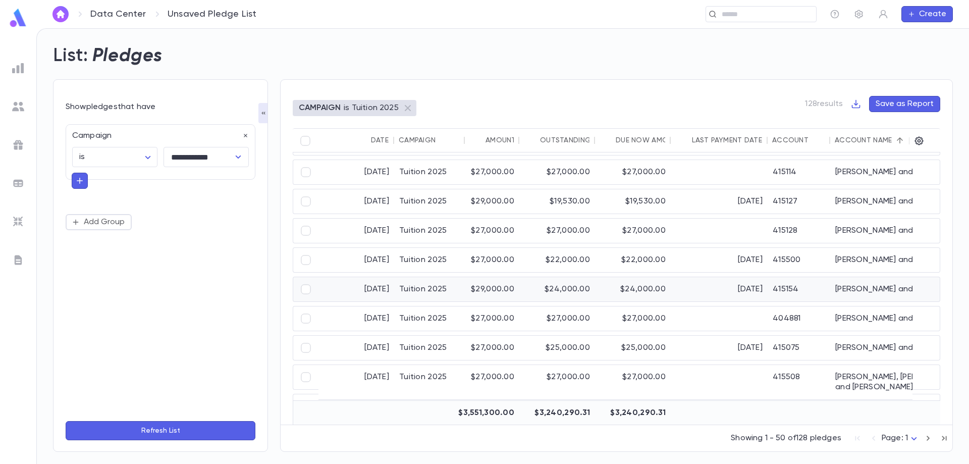
scroll to position [253, 0]
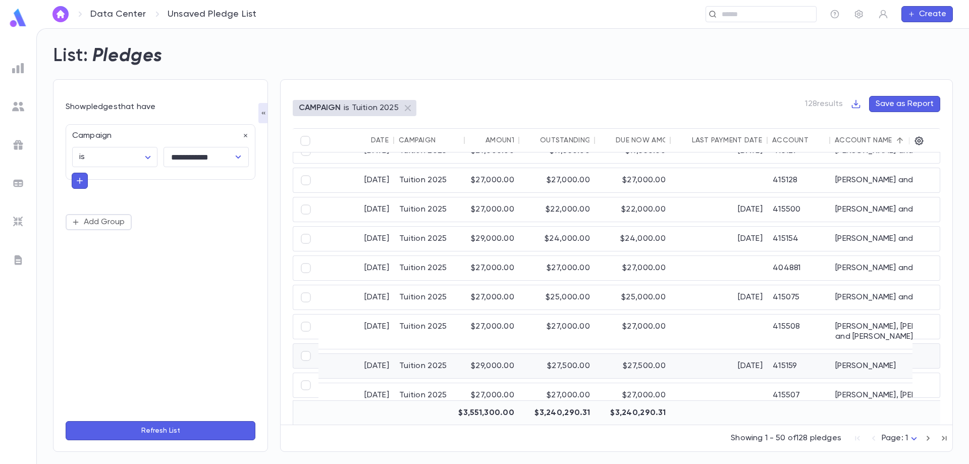
click at [874, 355] on div "Cohen, Assaf" at bounding box center [905, 366] width 151 height 24
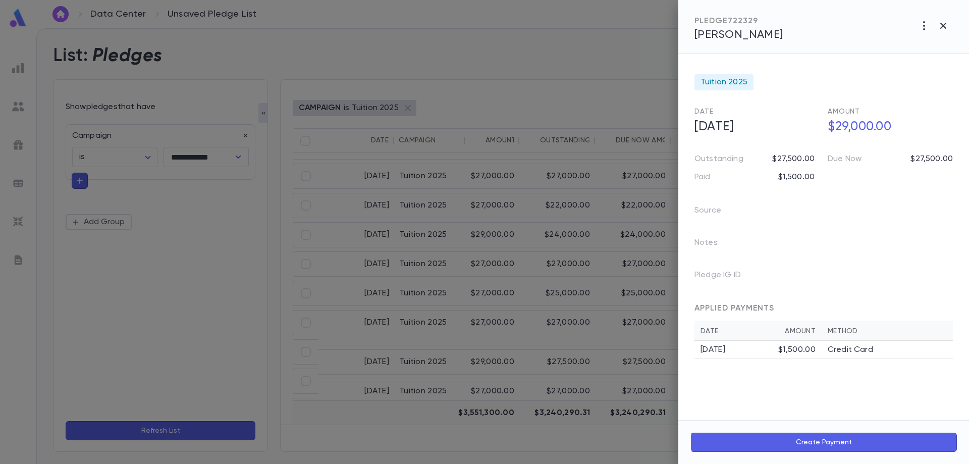
click at [939, 27] on icon "button" at bounding box center [943, 26] width 12 height 12
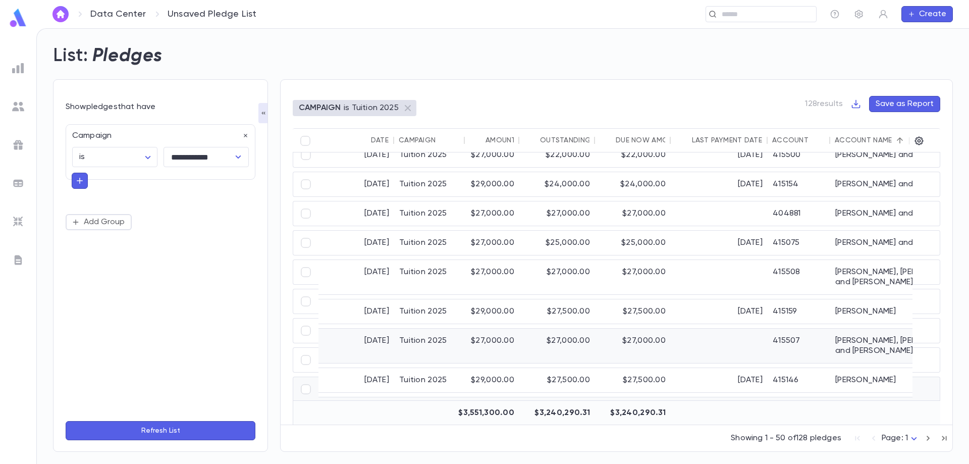
scroll to position [354, 0]
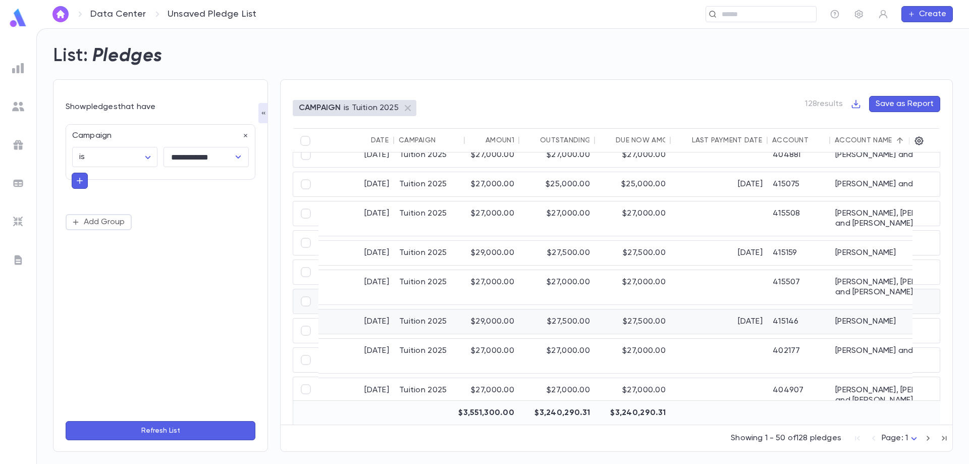
click at [850, 309] on div "Cohen, Shifra" at bounding box center [905, 321] width 151 height 24
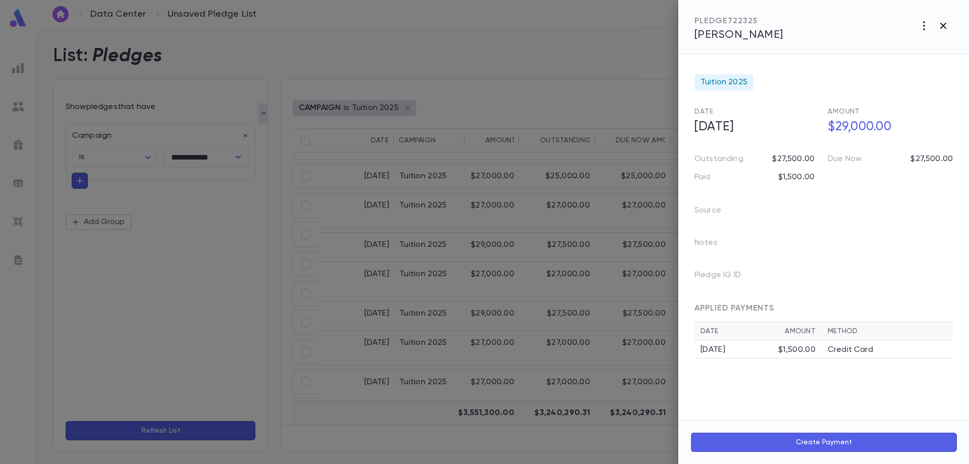
click at [946, 24] on icon "button" at bounding box center [943, 26] width 12 height 12
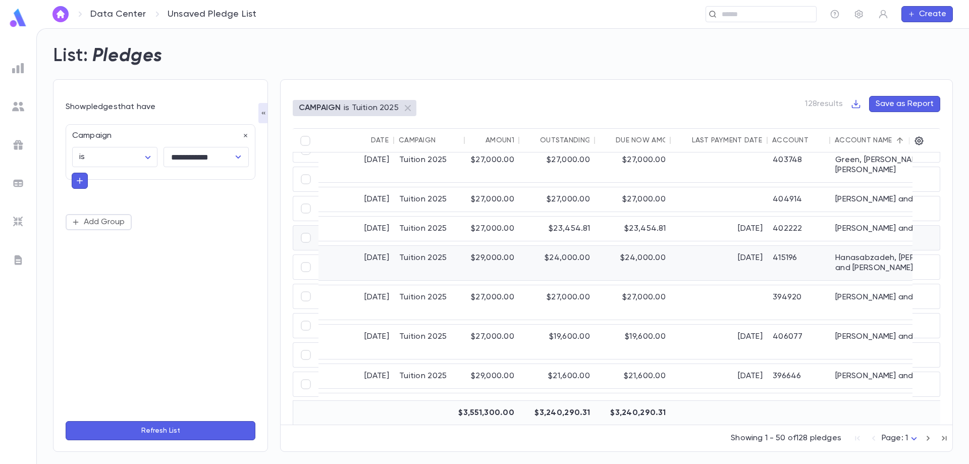
scroll to position [1081, 0]
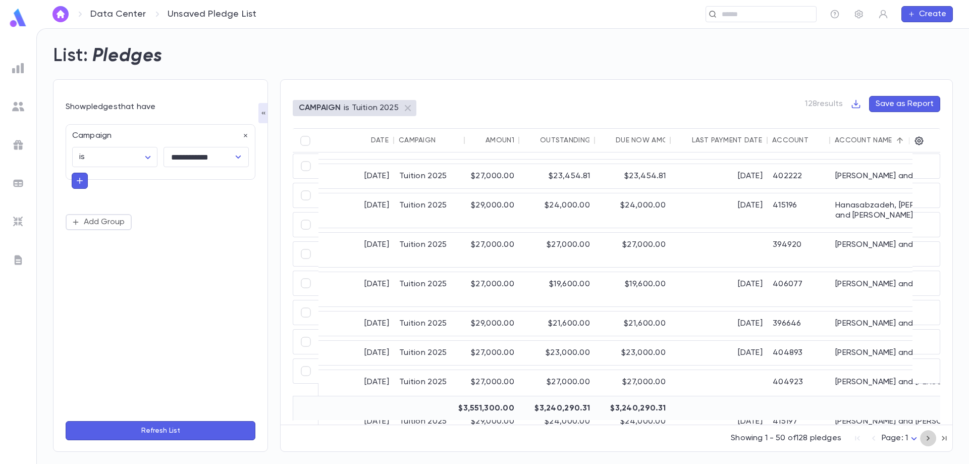
click at [927, 439] on icon "button" at bounding box center [927, 438] width 11 height 12
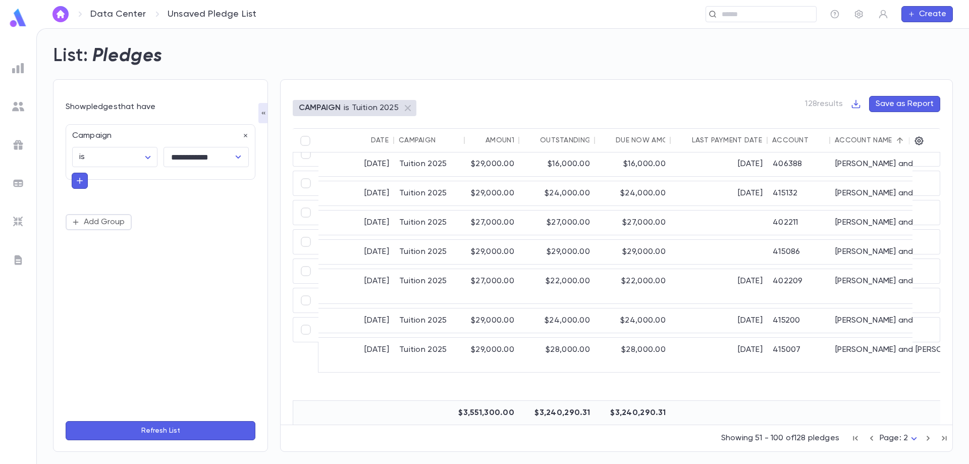
scroll to position [0, 0]
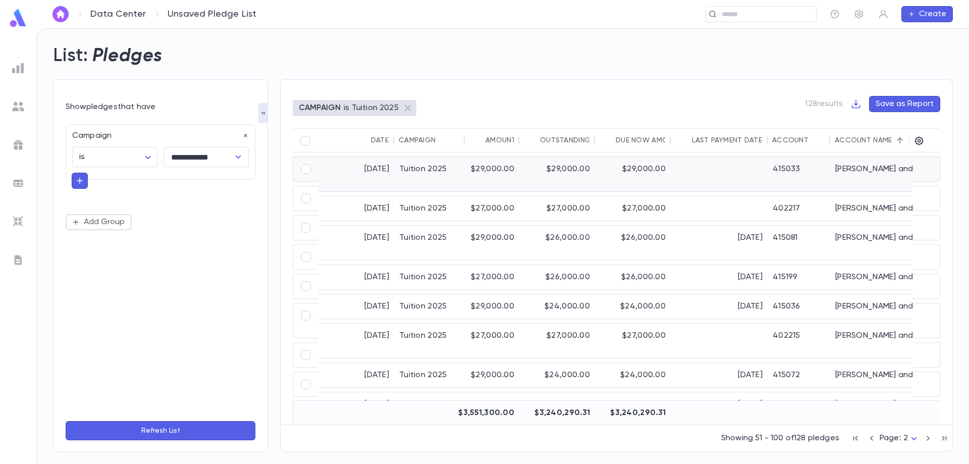
click at [742, 174] on div at bounding box center [718, 174] width 97 height 34
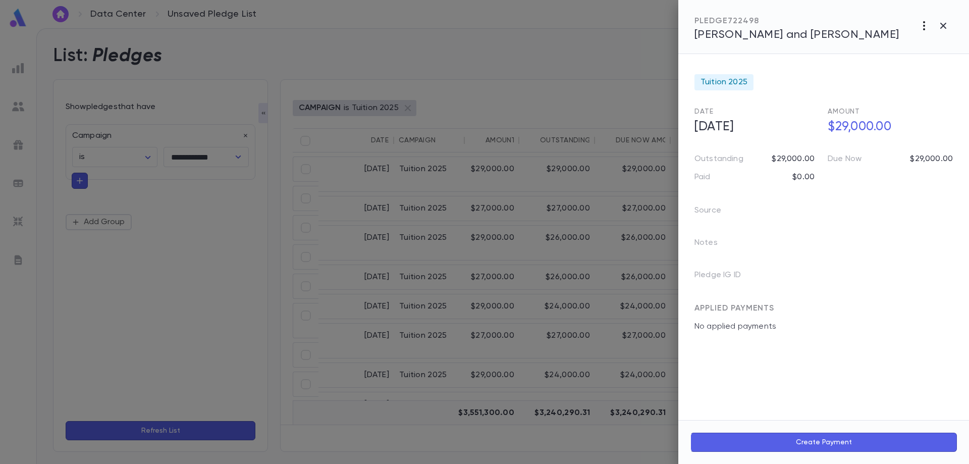
click at [924, 26] on icon "button" at bounding box center [924, 25] width 2 height 9
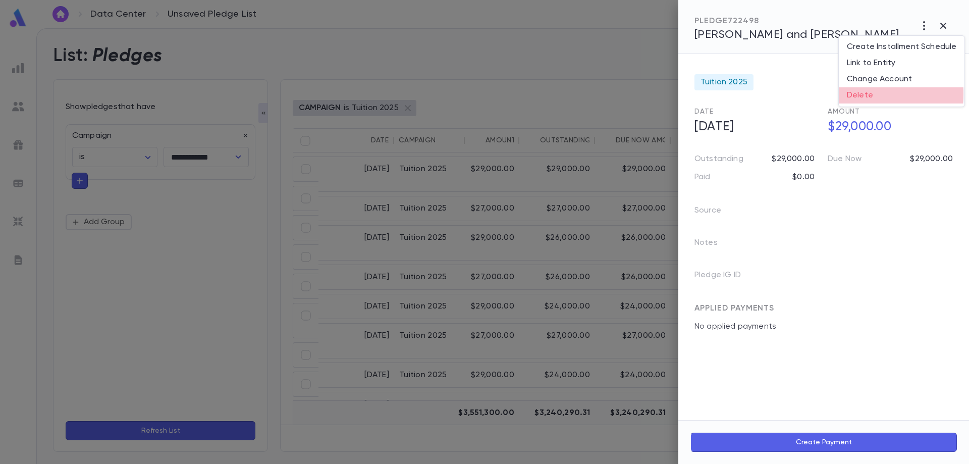
click at [869, 94] on li "Delete" at bounding box center [901, 95] width 126 height 16
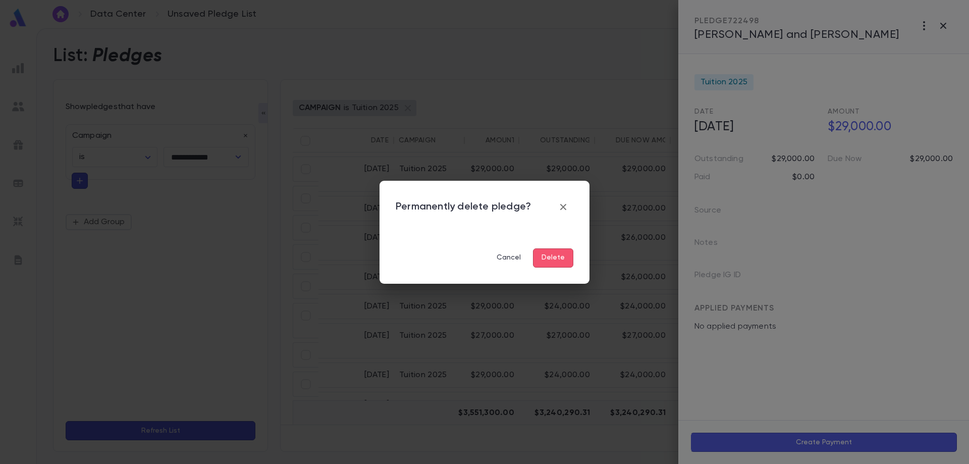
click at [553, 262] on button "Delete" at bounding box center [553, 257] width 40 height 19
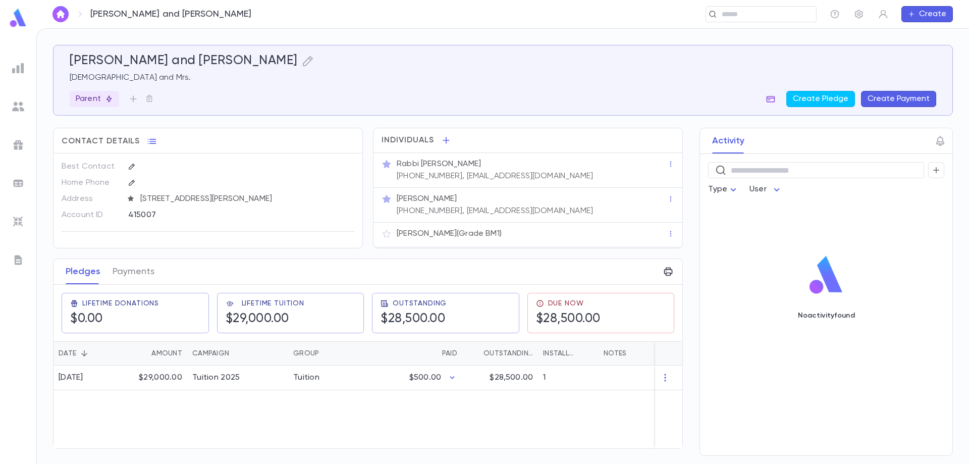
click at [773, 99] on icon "button" at bounding box center [770, 99] width 10 height 10
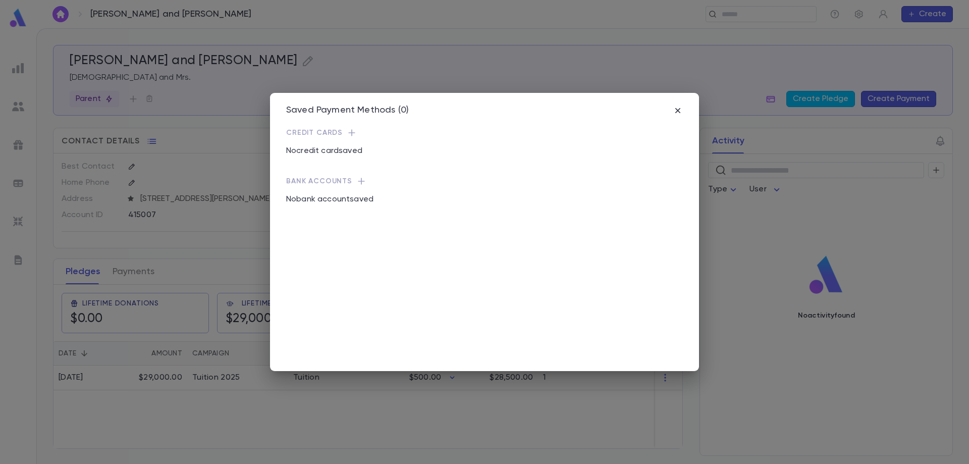
click at [357, 138] on div "No credit card saved" at bounding box center [484, 151] width 397 height 26
click at [351, 133] on icon "button" at bounding box center [351, 133] width 7 height 7
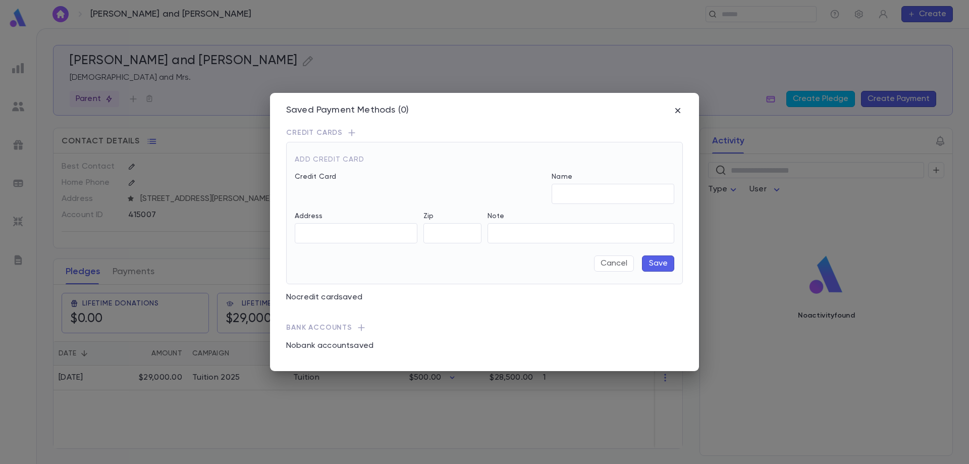
type input "**********"
type input "*****"
click at [659, 266] on button "Save" at bounding box center [658, 263] width 32 height 16
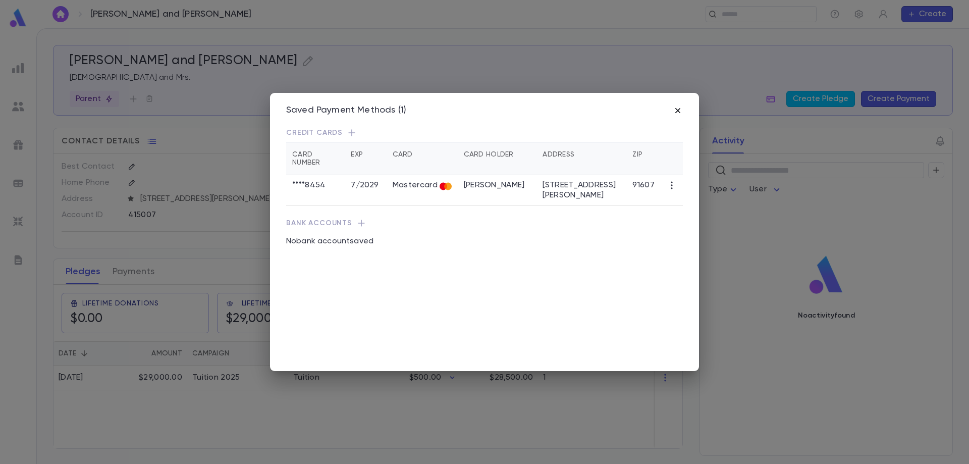
click at [674, 109] on icon "button" at bounding box center [677, 110] width 10 height 10
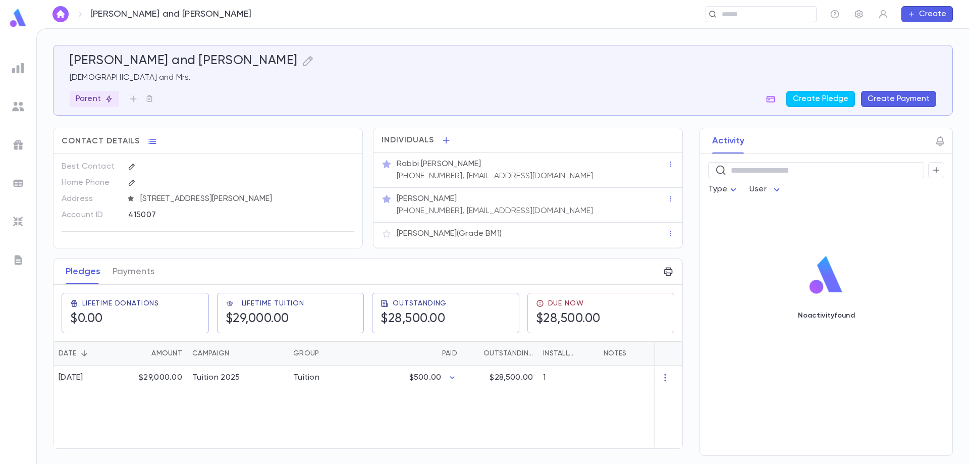
click at [884, 99] on button "Create Payment" at bounding box center [898, 99] width 75 height 16
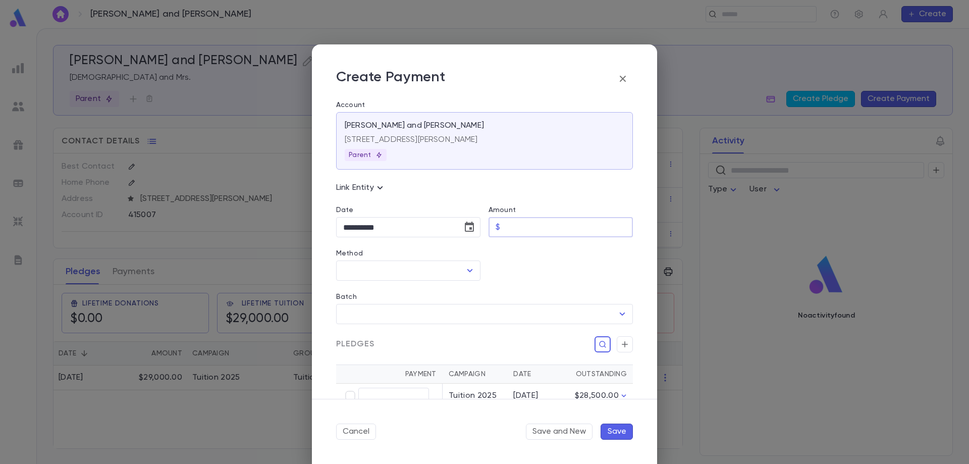
click at [547, 227] on input "Amount" at bounding box center [568, 227] width 129 height 20
type input "******"
click at [431, 266] on input "Method" at bounding box center [401, 270] width 120 height 19
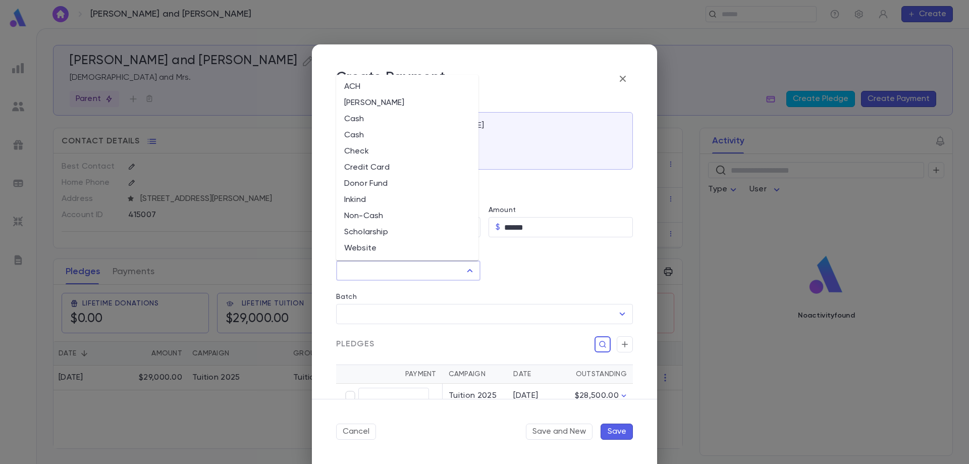
click at [398, 165] on li "Credit Card" at bounding box center [407, 167] width 142 height 16
type input "**********"
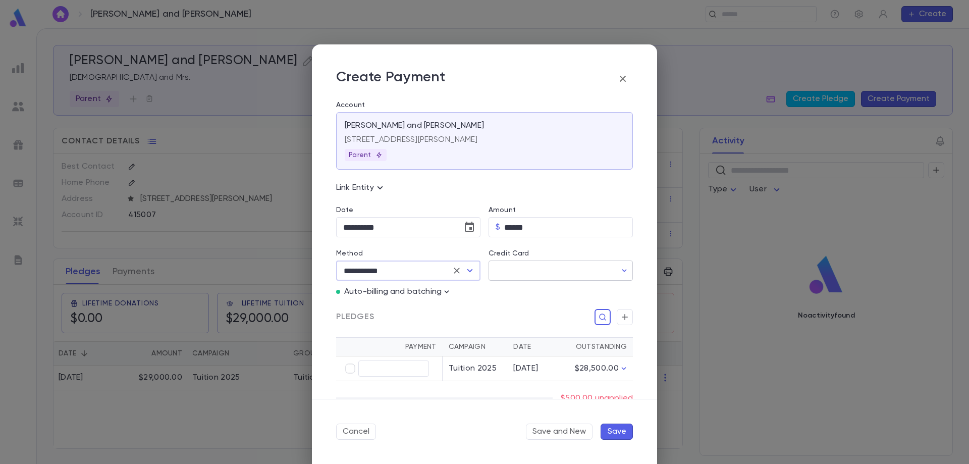
click at [533, 274] on input "Credit Card" at bounding box center [552, 271] width 128 height 20
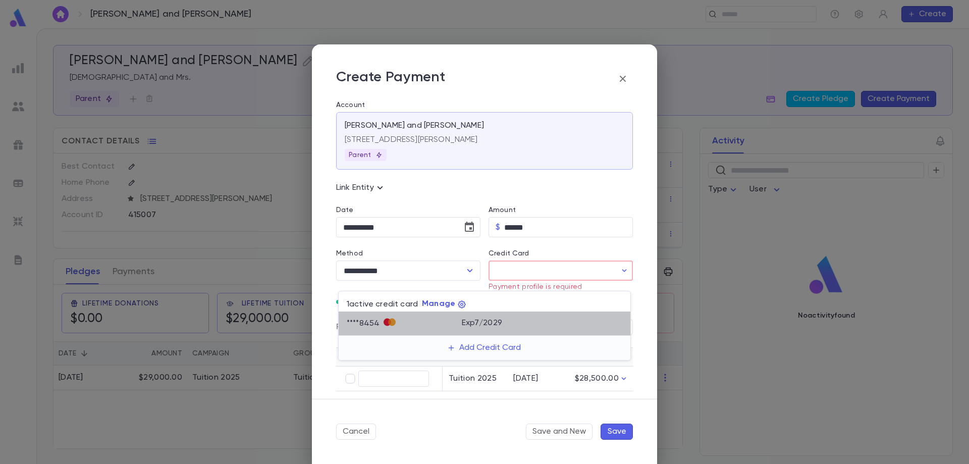
click at [486, 325] on p "Exp 7 / 2029" at bounding box center [482, 323] width 40 height 10
type input "********"
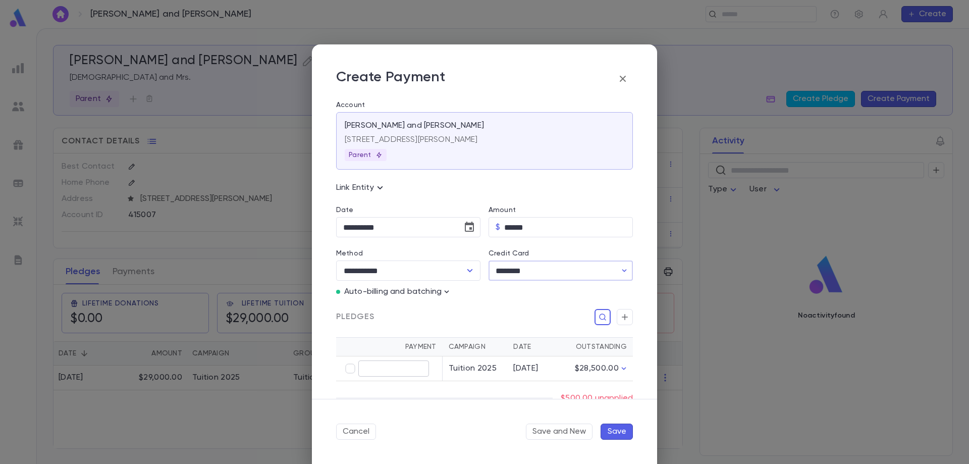
type input "******"
drag, startPoint x: 617, startPoint y: 436, endPoint x: 596, endPoint y: 467, distance: 37.8
click at [596, 463] on html "Lieberman, Benyomin and Leah ​ Create Lieberman, Benyomin and Leah Rabbi and Mr…" at bounding box center [484, 232] width 969 height 464
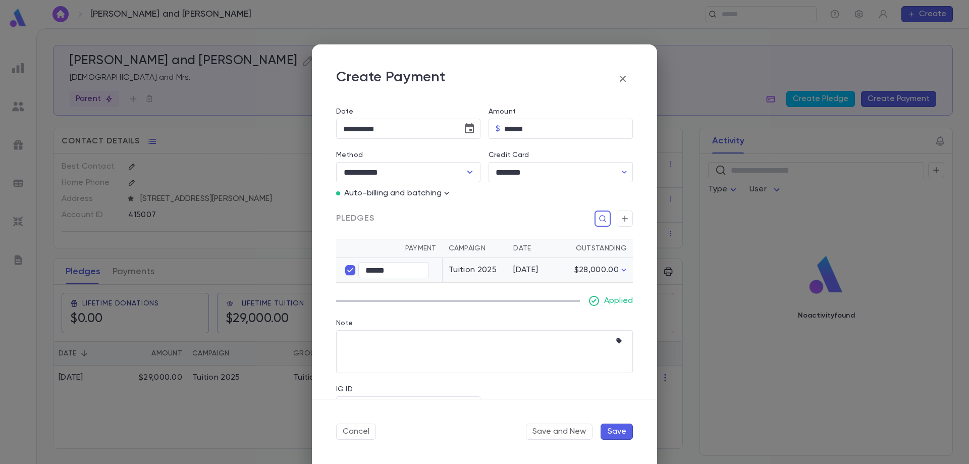
scroll to position [101, 0]
click at [616, 433] on button "Save" at bounding box center [616, 431] width 32 height 16
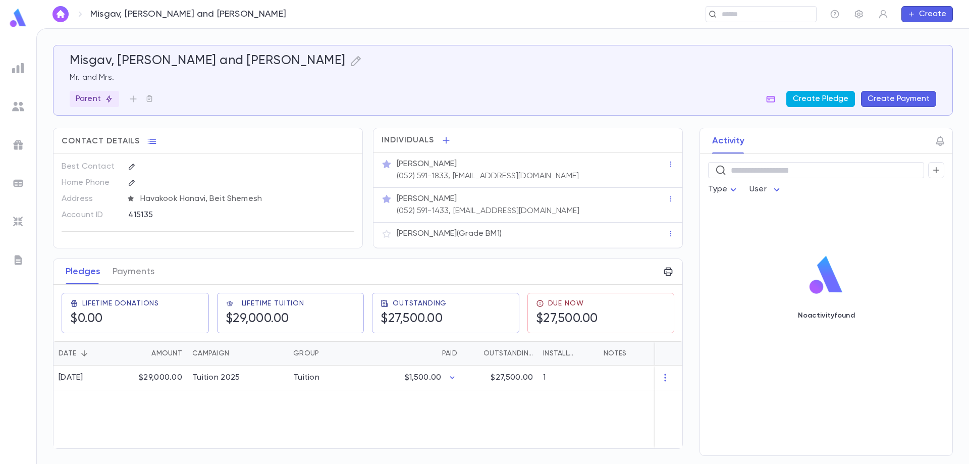
click at [824, 102] on button "Create Pledge" at bounding box center [820, 99] width 69 height 16
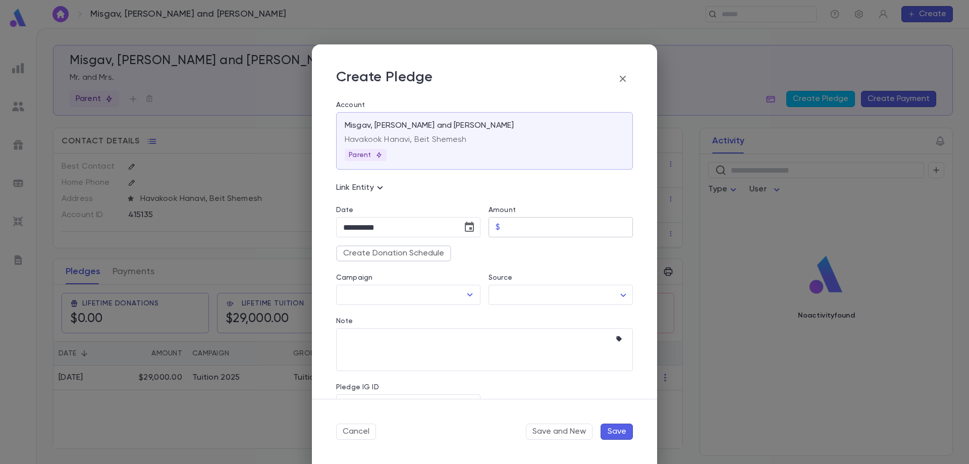
click at [517, 228] on input "Amount" at bounding box center [568, 227] width 129 height 20
click at [621, 79] on icon "button" at bounding box center [622, 79] width 12 height 12
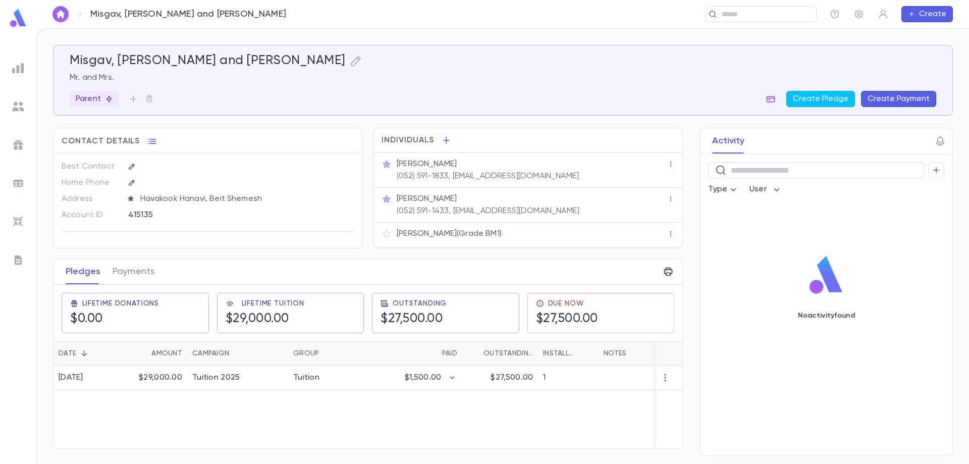
click at [775, 99] on icon "button" at bounding box center [770, 99] width 10 height 10
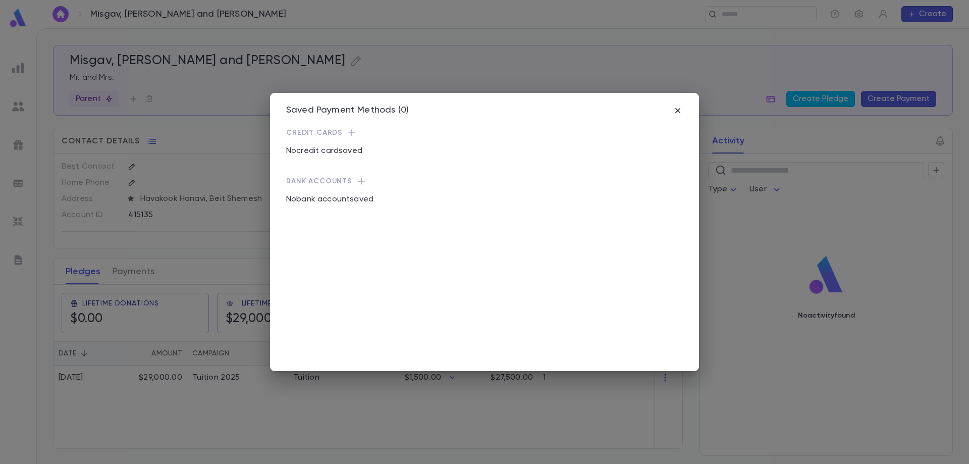
click at [352, 131] on icon "button" at bounding box center [352, 133] width 10 height 10
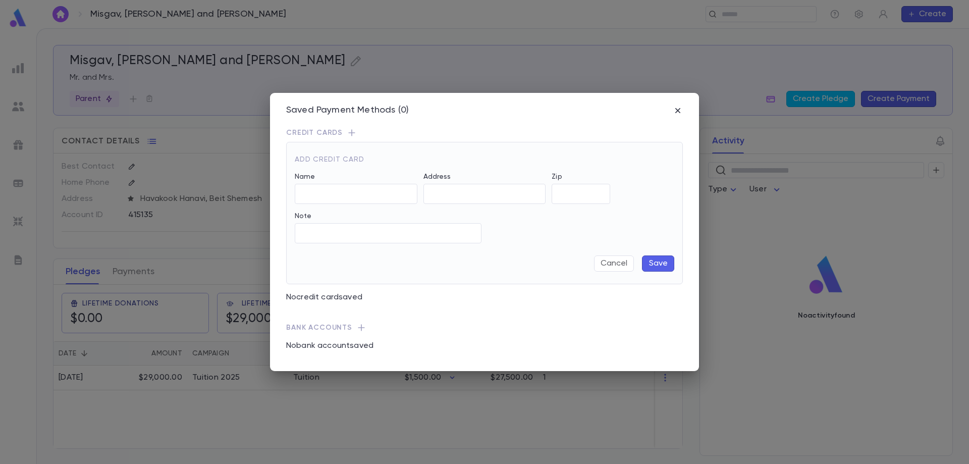
type input "**********"
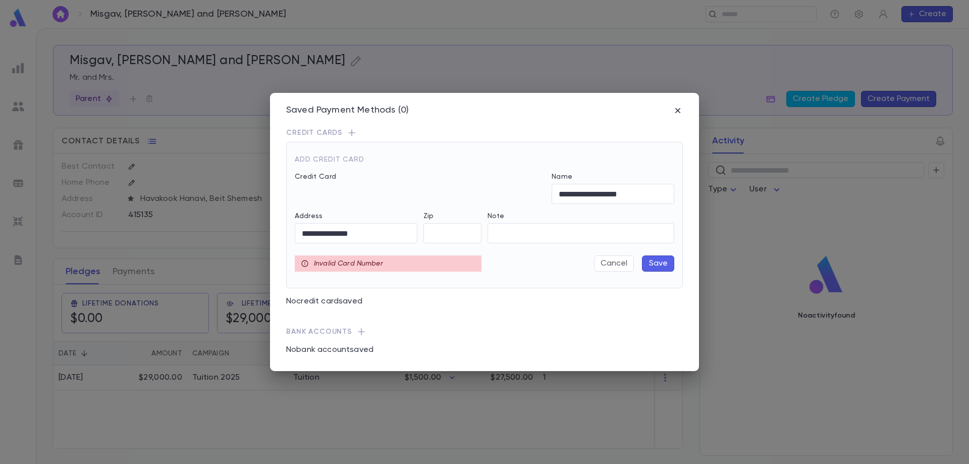
click at [436, 264] on div "Invalid Card Number" at bounding box center [388, 263] width 187 height 16
click at [409, 259] on div "Invalid Card Number" at bounding box center [388, 263] width 187 height 16
click at [303, 259] on icon at bounding box center [305, 263] width 8 height 8
click at [303, 260] on icon at bounding box center [305, 263] width 8 height 8
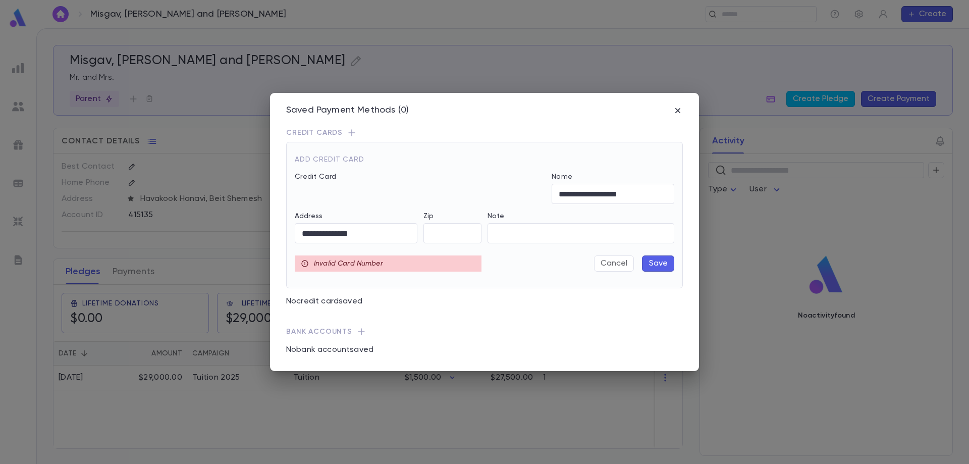
click at [303, 260] on icon at bounding box center [305, 263] width 8 height 8
click at [678, 112] on icon "button" at bounding box center [677, 110] width 10 height 10
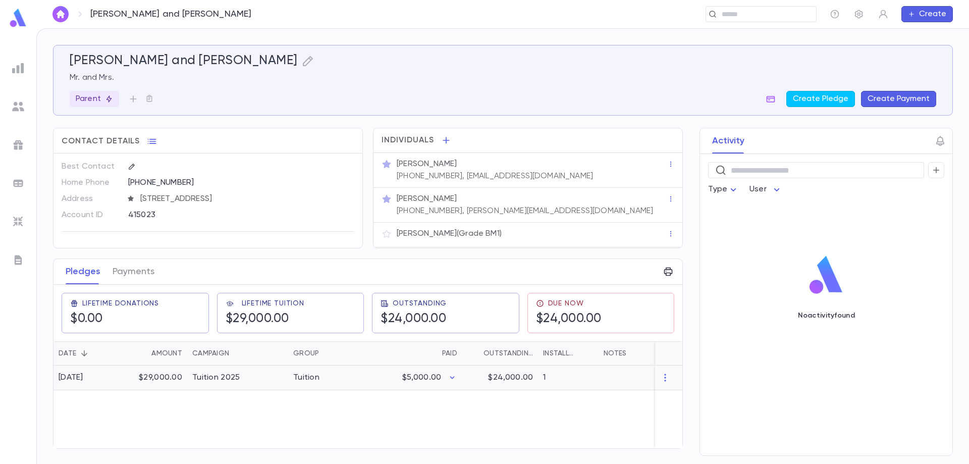
click at [414, 378] on p "$5,000.00" at bounding box center [421, 377] width 39 height 10
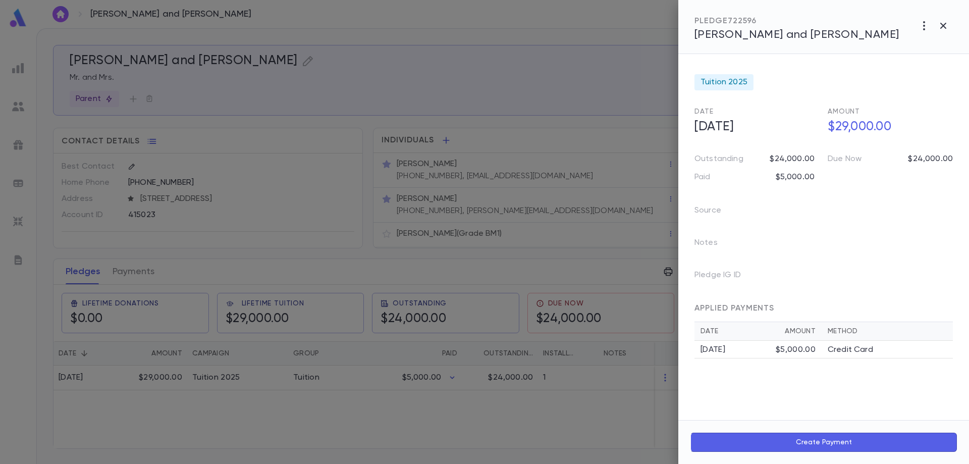
click at [591, 406] on div at bounding box center [484, 232] width 969 height 464
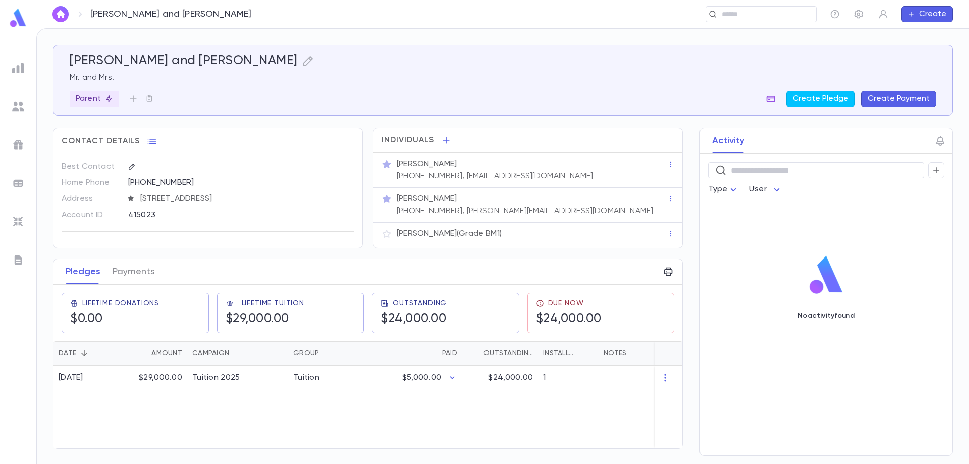
click at [772, 102] on icon "button" at bounding box center [770, 99] width 9 height 7
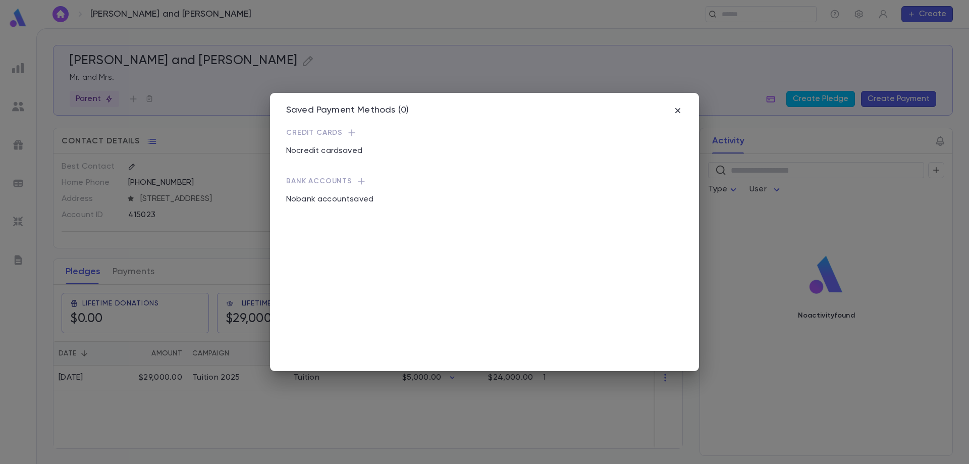
click at [350, 133] on icon "button" at bounding box center [351, 133] width 7 height 7
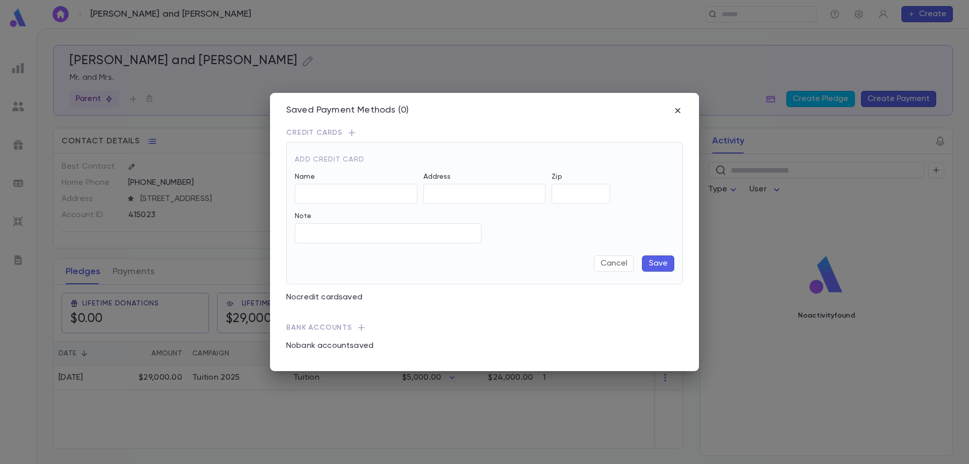
type input "**********"
type input "*****"
click at [656, 264] on button "Save" at bounding box center [658, 263] width 32 height 16
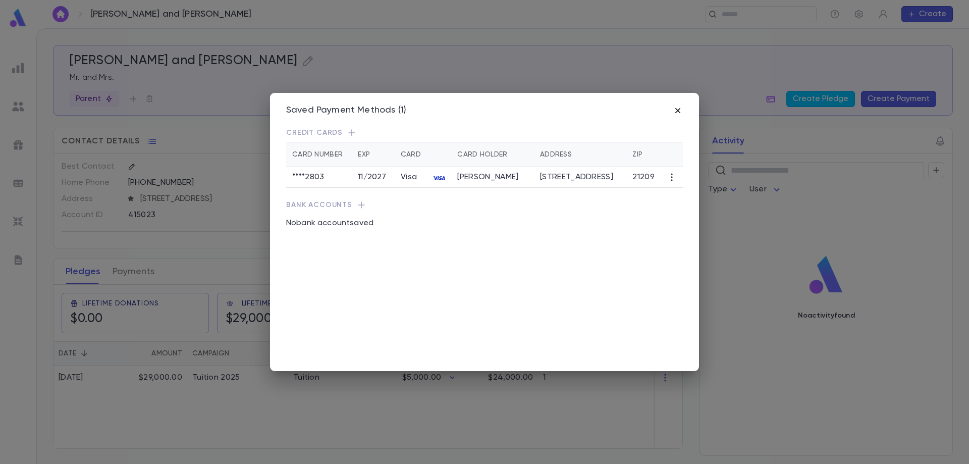
click at [681, 109] on icon "button" at bounding box center [677, 110] width 10 height 10
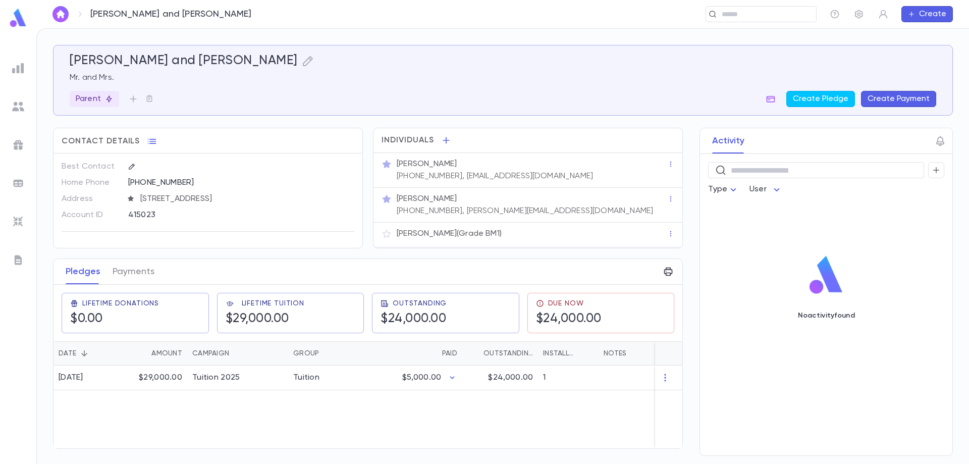
drag, startPoint x: 901, startPoint y: 99, endPoint x: 900, endPoint y: 255, distance: 155.9
click at [900, 255] on div "Meister, Mordechai and Lisa Mr. and Mrs. Parent Create Pledge Create Payment Co…" at bounding box center [503, 250] width 900 height 410
click at [912, 101] on button "Create Payment" at bounding box center [898, 99] width 75 height 16
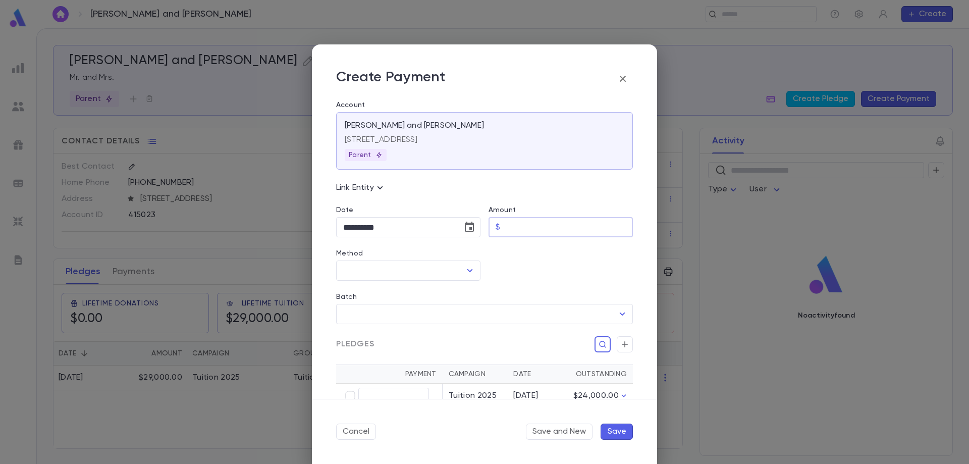
click at [565, 231] on input "Amount" at bounding box center [568, 227] width 129 height 20
click at [530, 233] on input "Amount" at bounding box center [568, 227] width 129 height 20
type input "****"
type input "********"
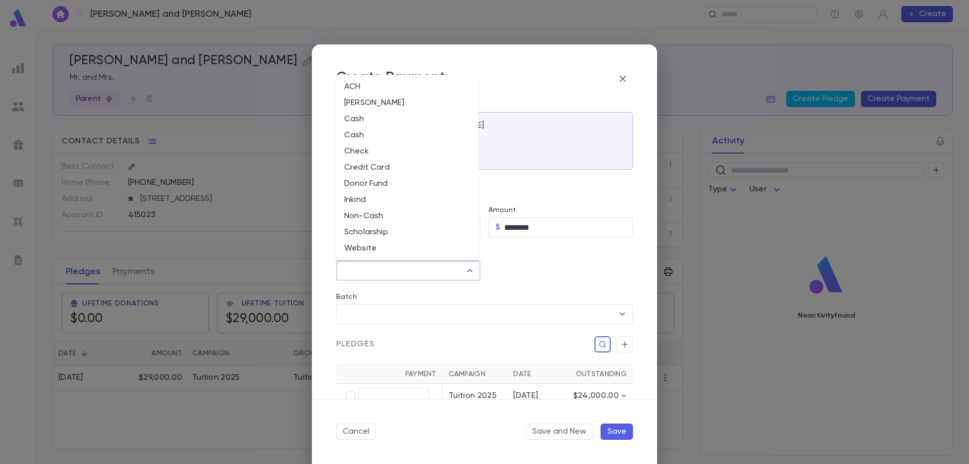
click at [400, 277] on input "Method" at bounding box center [401, 270] width 120 height 19
click at [374, 167] on li "Credit Card" at bounding box center [407, 167] width 142 height 16
type input "**********"
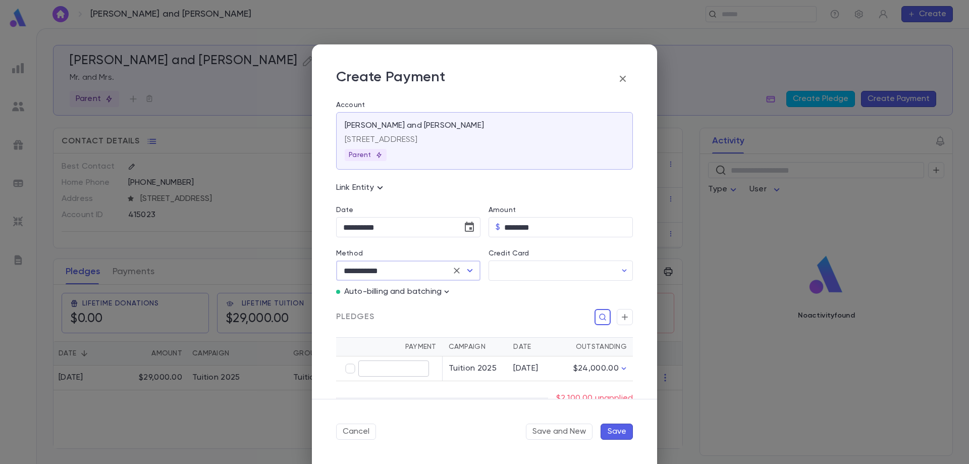
type input "********"
click at [510, 272] on input "Credit Card" at bounding box center [552, 271] width 128 height 20
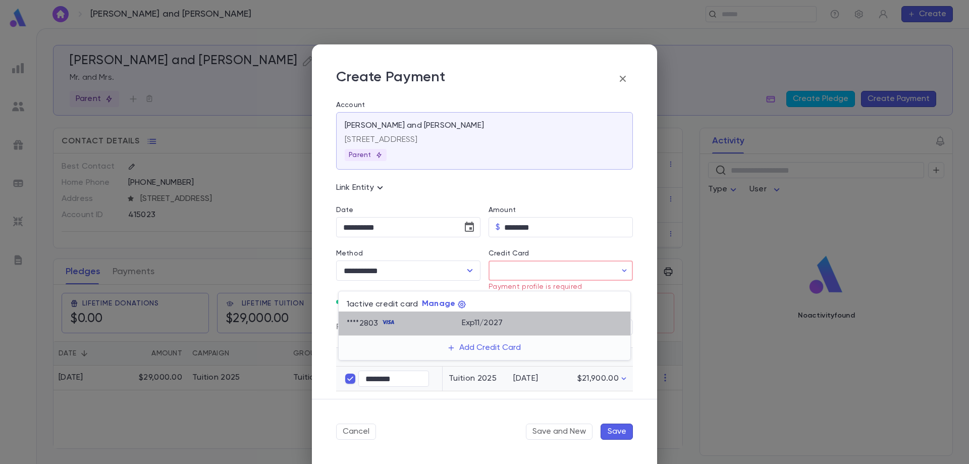
click at [414, 324] on div "**** 2803" at bounding box center [404, 323] width 115 height 15
type input "********"
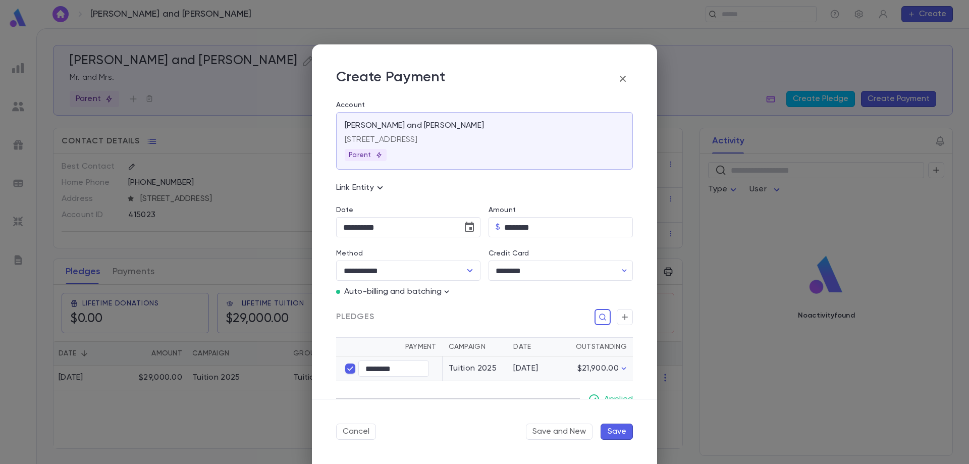
click at [616, 432] on button "Save" at bounding box center [616, 431] width 32 height 16
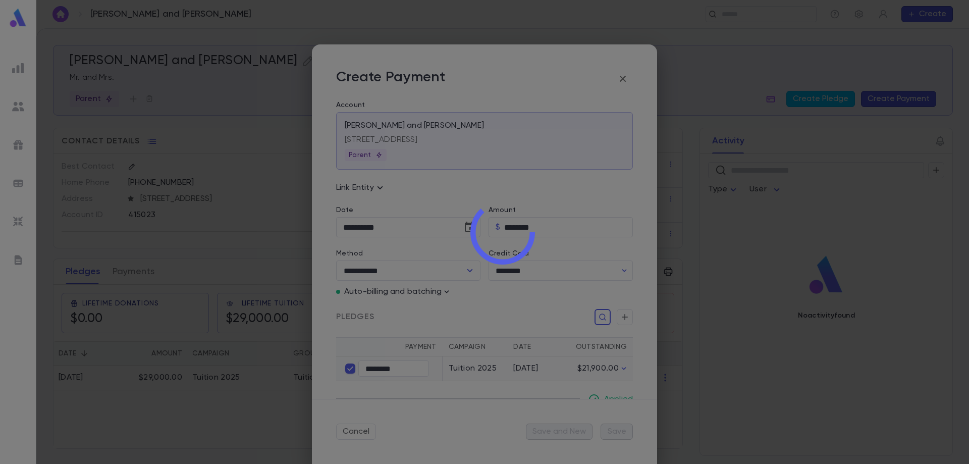
click at [618, 432] on div at bounding box center [502, 232] width 932 height 464
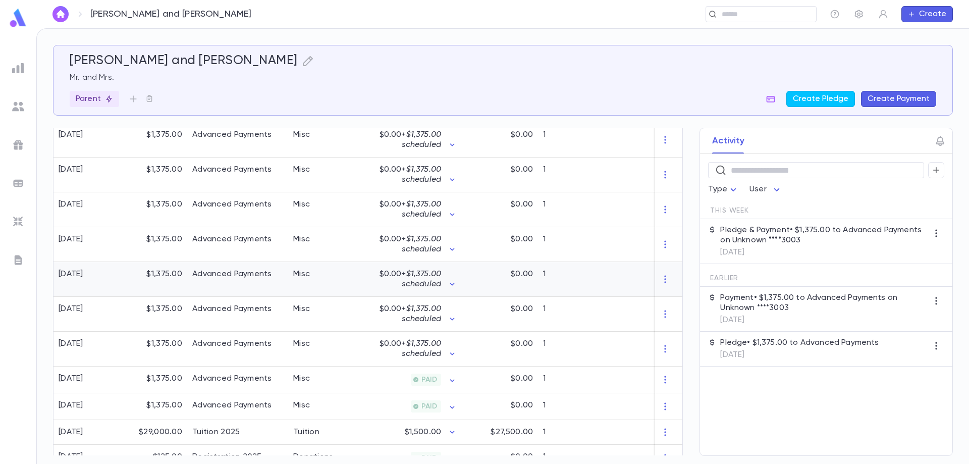
scroll to position [368, 0]
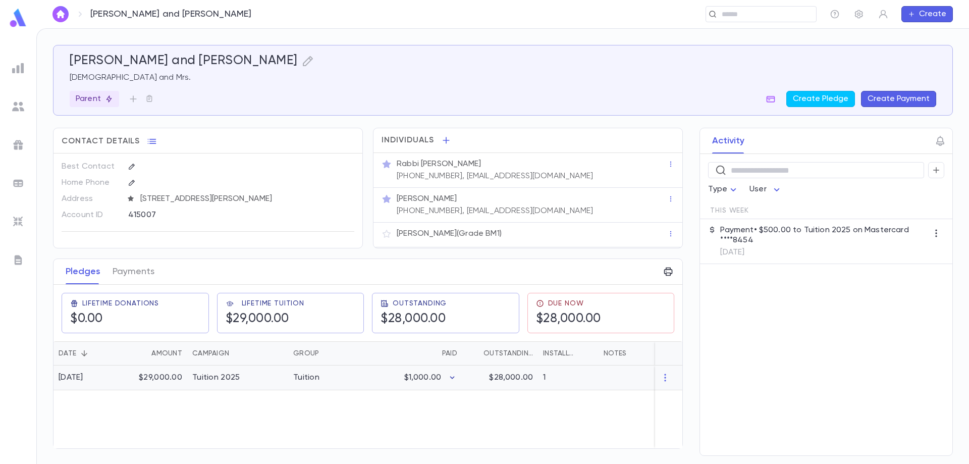
click at [453, 379] on icon "button" at bounding box center [452, 377] width 10 height 10
click at [428, 403] on div at bounding box center [484, 232] width 969 height 464
click at [454, 379] on icon "button" at bounding box center [452, 377] width 10 height 10
